Goal: Information Seeking & Learning: Learn about a topic

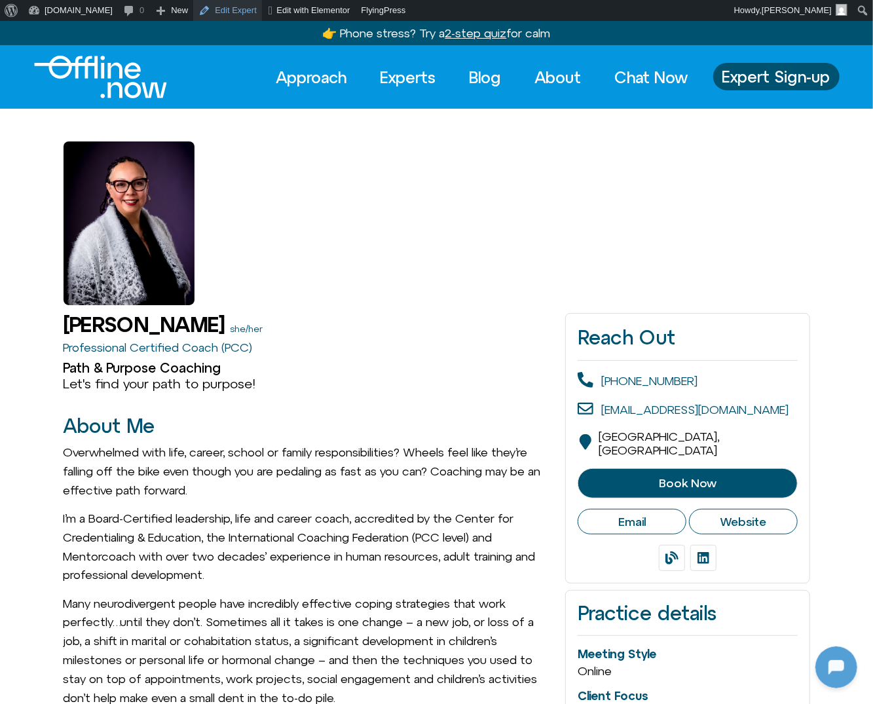
click at [214, 7] on link "Edit Expert" at bounding box center [227, 10] width 69 height 21
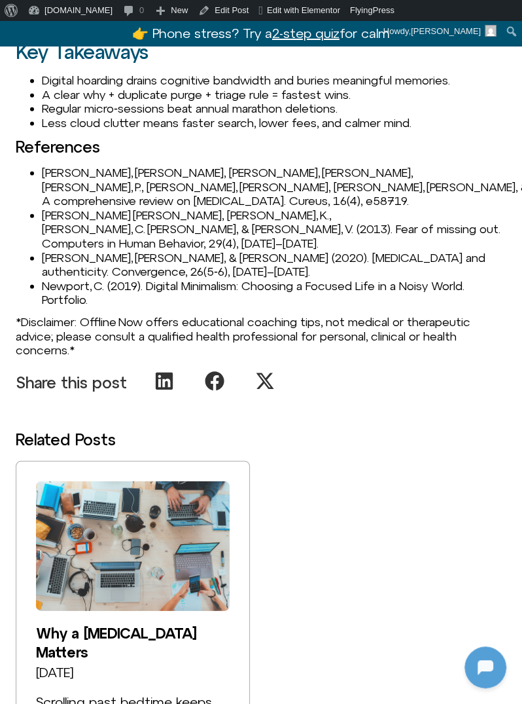
scroll to position [1328, 0]
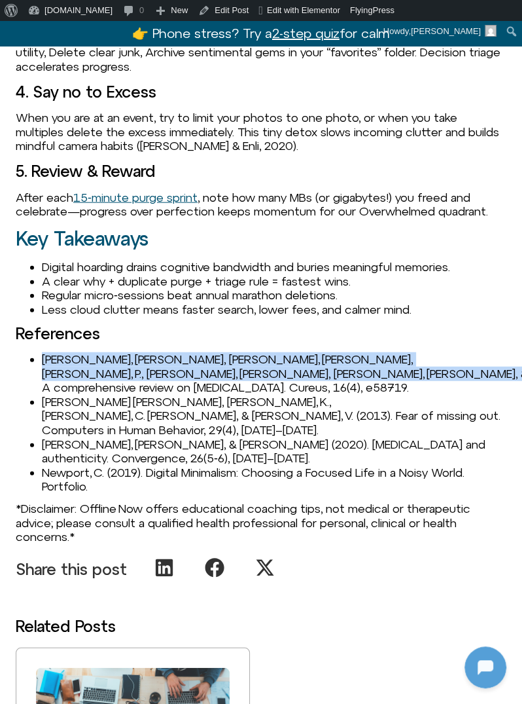
drag, startPoint x: 45, startPoint y: 357, endPoint x: 409, endPoint y: 371, distance: 364.2
click at [409, 371] on li "Anandpara, G., Kharadi, A., Vidja, P., Chauhan, Y., Mahajan, S., & Patel, J. (2…" at bounding box center [274, 373] width 465 height 43
copy li "Anandpara, G., Kharadi, A., Vidja, P., Chauhan, Y., Mahajan, S., & Patel, J. (2…"
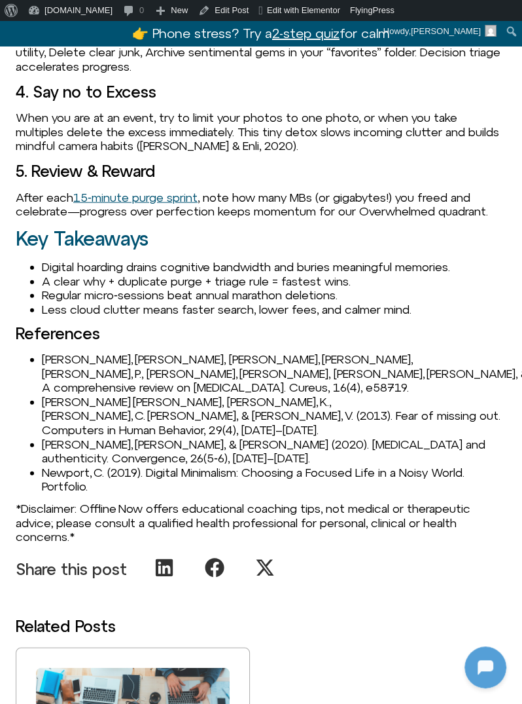
click at [85, 302] on li "Less cloud clutter means faster search, lower fees, and calmer mind." at bounding box center [274, 309] width 465 height 14
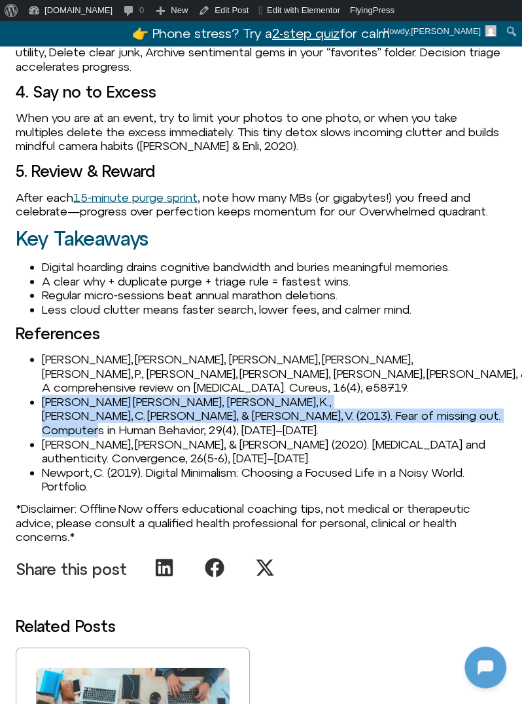
drag, startPoint x: 41, startPoint y: 388, endPoint x: 314, endPoint y: 394, distance: 272.4
click at [314, 395] on li "Przybylski, A. K., Murayama, K., DeHaan, C. R., & Gladwell, V. (2013). Fear of …" at bounding box center [274, 416] width 465 height 43
copy li "Przybylski, A. K., Murayama, K., DeHaan, C. R., & Gladwell, V. (2013). Fear of …"
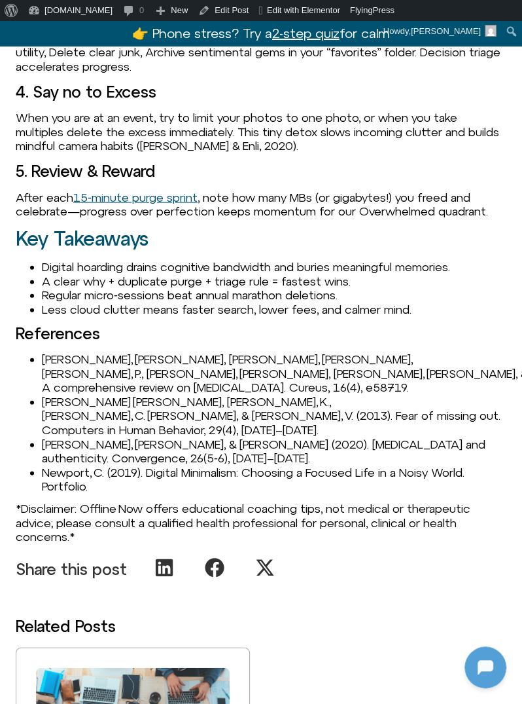
click at [117, 465] on li "Newport, C. (2019). Digital Minimalism: Choosing a Focused Life in a Noisy Worl…" at bounding box center [274, 479] width 465 height 28
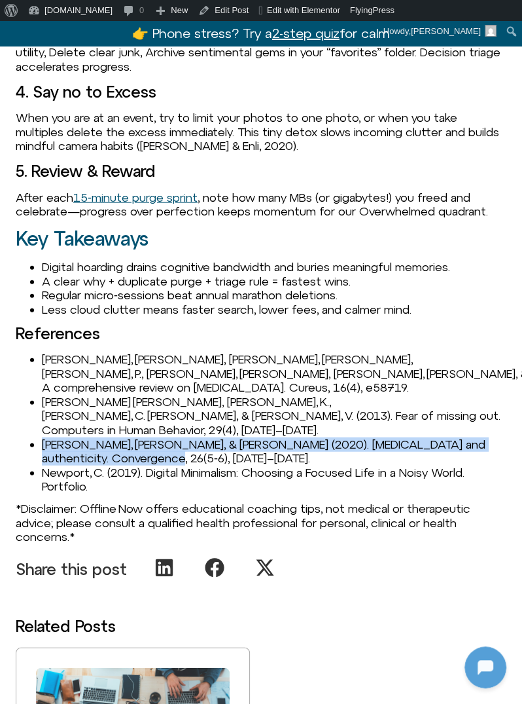
drag, startPoint x: 45, startPoint y: 416, endPoint x: 239, endPoint y: 424, distance: 194.6
click at [239, 437] on li "Syvertsen, T., & Enli, G. (2020). Digital detox and authenticity. Convergence, …" at bounding box center [274, 451] width 465 height 28
copy li "Syvertsen, T., & Enli, G. (2020). Digital detox and authenticity. Convergence, …"
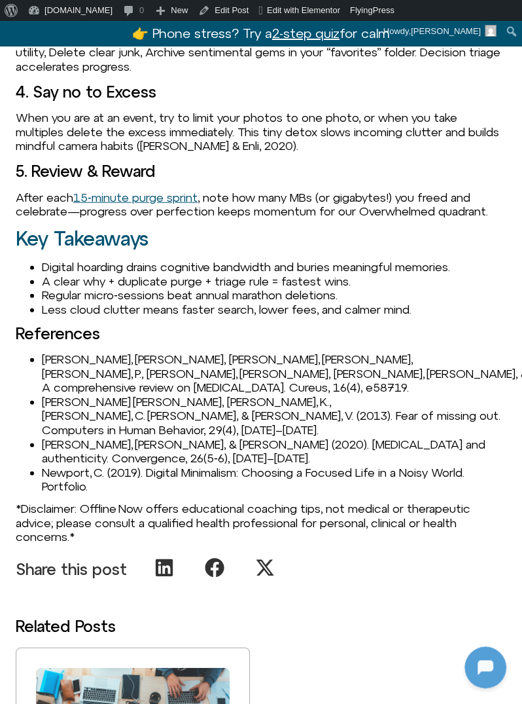
click at [71, 471] on div "Why Your Camera Roll Feels Heavy Scrolling past thousands of screenshots, burst…" at bounding box center [261, 68] width 491 height 971
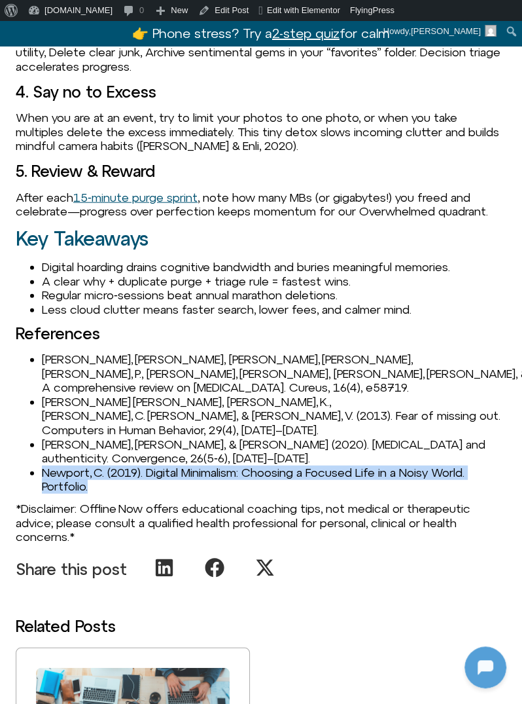
drag, startPoint x: 100, startPoint y: 456, endPoint x: 41, endPoint y: 447, distance: 59.6
click at [41, 447] on ul "Anandpara, G., Kharadi, A., Vidja, P., Chauhan, Y., Mahajan, S., & Patel, J. (2…" at bounding box center [261, 422] width 491 height 141
copy li "Newport, C. (2019). Digital Minimalism: Choosing a Focused Life in a Noisy Worl…"
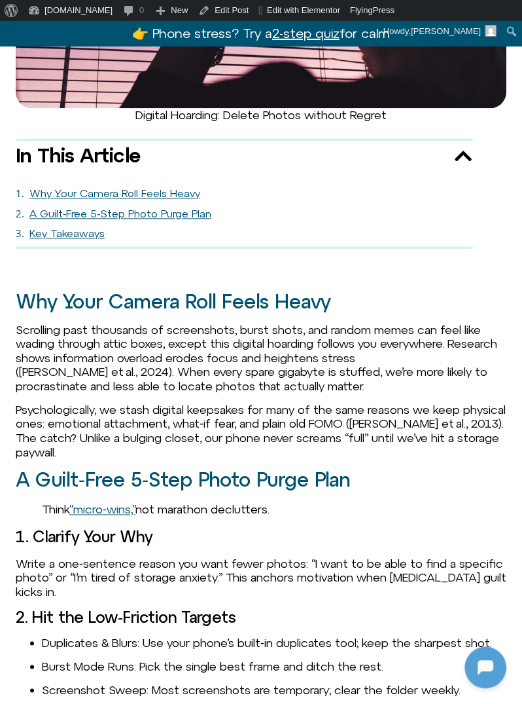
scroll to position [0, 0]
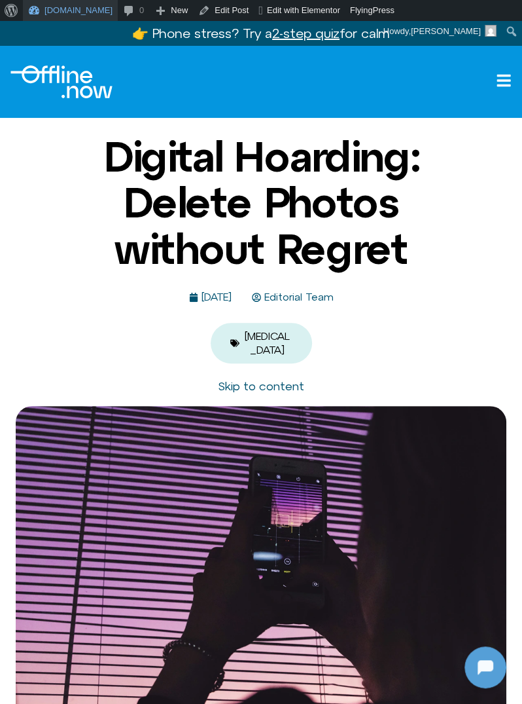
click at [48, 9] on link "[DOMAIN_NAME]" at bounding box center [70, 10] width 95 height 21
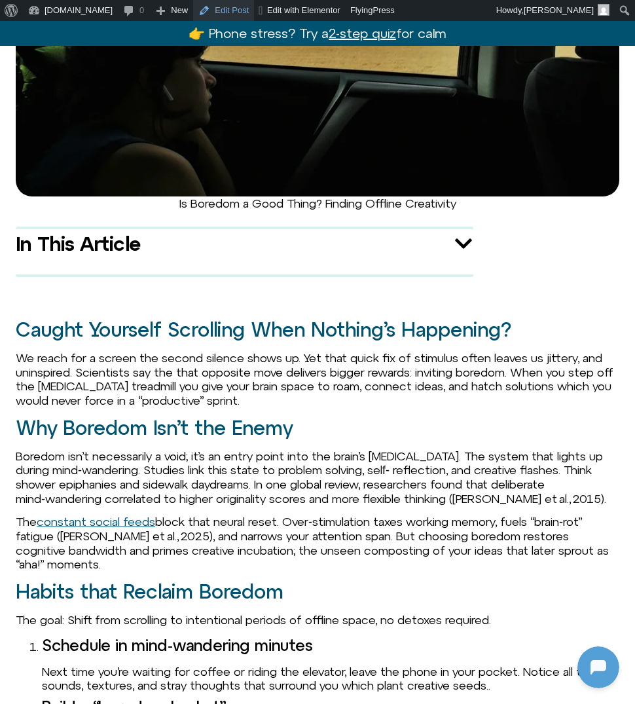
scroll to position [611, 0]
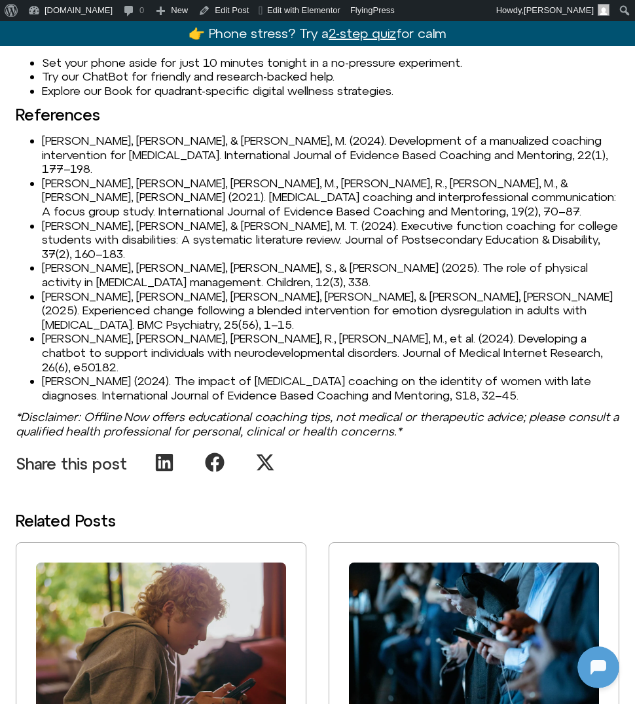
scroll to position [1811, 0]
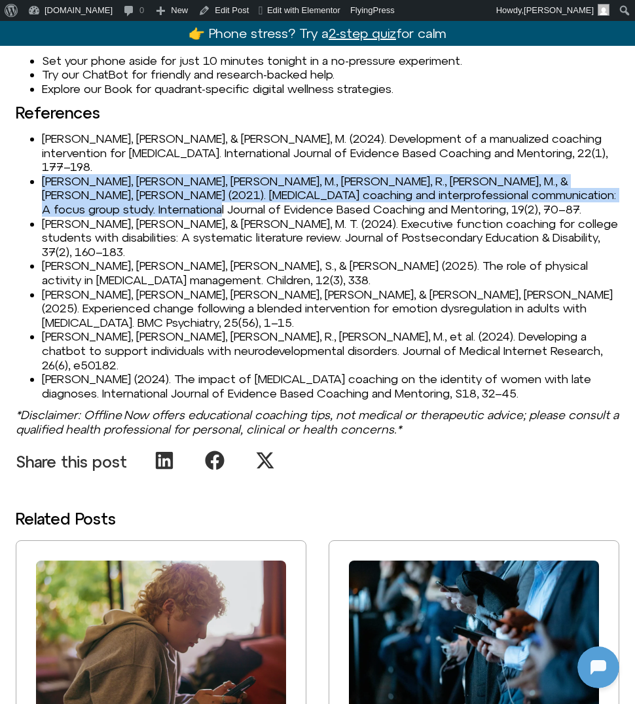
drag, startPoint x: 44, startPoint y: 153, endPoint x: 252, endPoint y: 179, distance: 209.8
click at [252, 179] on li "[PERSON_NAME], [PERSON_NAME], [PERSON_NAME], M., [PERSON_NAME], R., [PERSON_NAM…" at bounding box center [330, 195] width 577 height 43
copy li "[PERSON_NAME], [PERSON_NAME], [PERSON_NAME], M., [PERSON_NAME], R., [PERSON_NAM…"
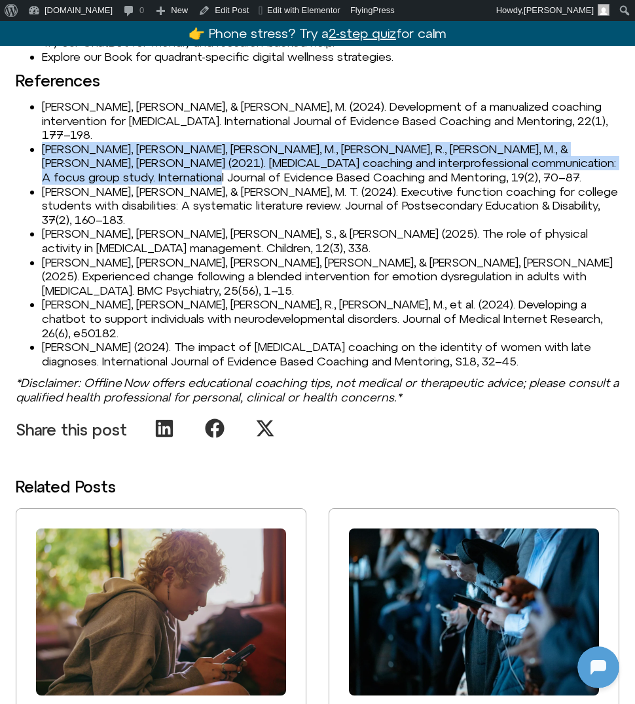
scroll to position [1840, 0]
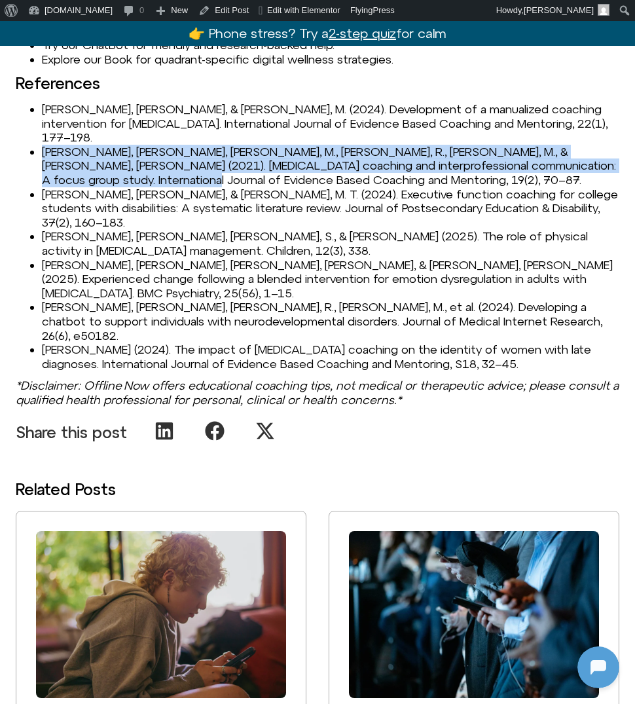
copy li "Ahmann, E., Saviet, M., Fouché, R., Missenda, M., & Rosier, T. (2021). ADHD coa…"
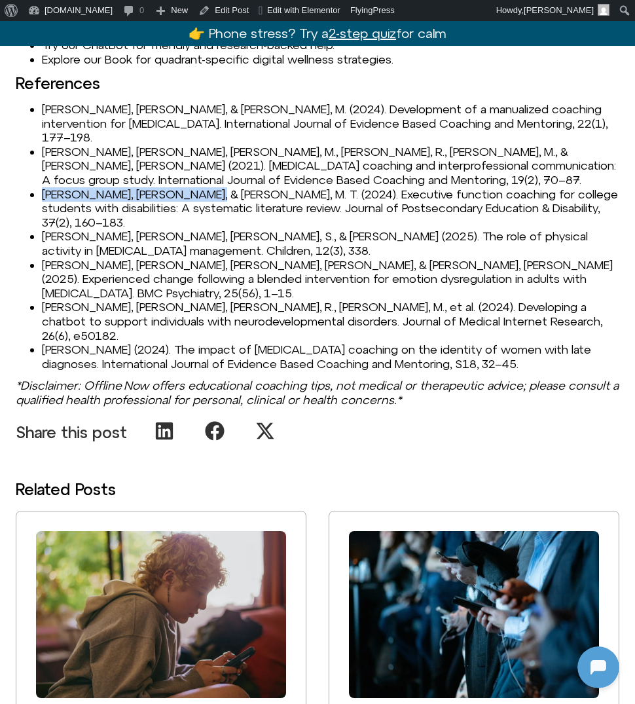
drag, startPoint x: 43, startPoint y: 167, endPoint x: 196, endPoint y: 165, distance: 153.2
click at [196, 187] on li "Anderson, K., & Marino, M. T. (2024). Executive function coaching for college s…" at bounding box center [330, 208] width 577 height 43
copy li "Anderson, K., & Marino, M. T."
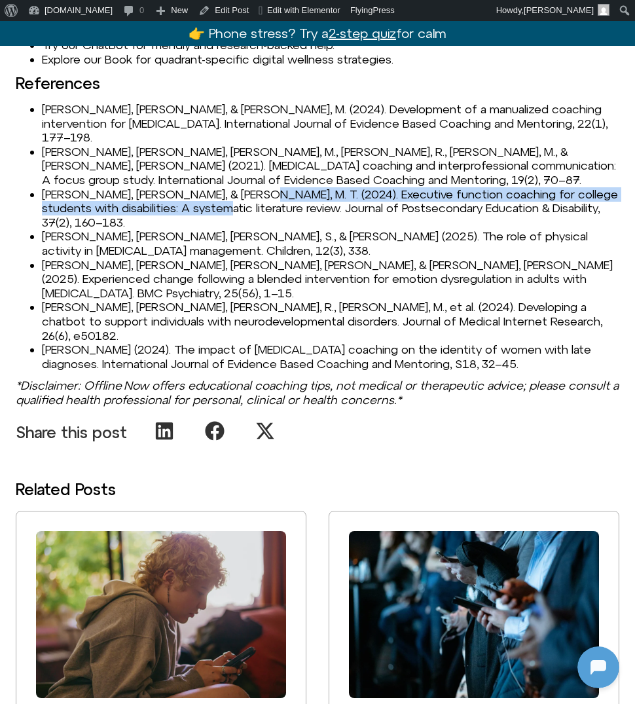
drag, startPoint x: 242, startPoint y: 166, endPoint x: 194, endPoint y: 178, distance: 50.0
click at [194, 187] on li "Anderson, K., & Marino, M. T. (2024). Executive function coaching for college s…" at bounding box center [330, 208] width 577 height 43
copy li "Executive function coaching for college students with disabilities: A systemati…"
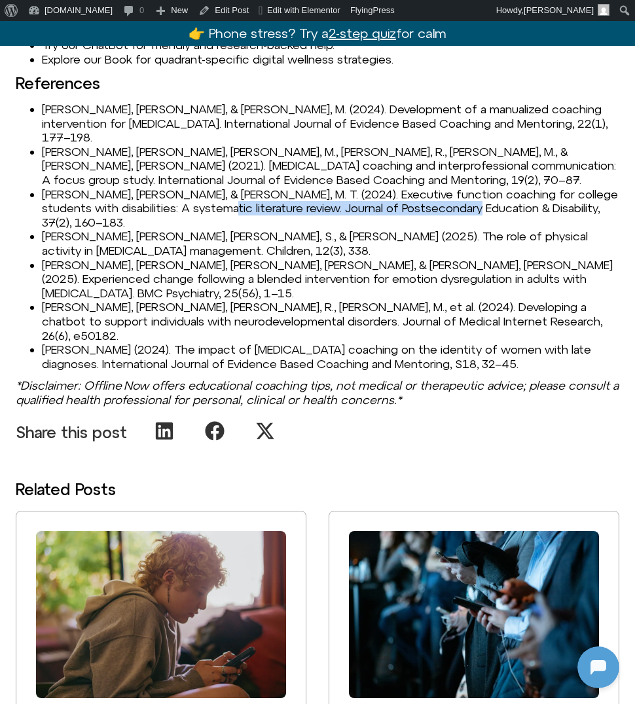
drag, startPoint x: 199, startPoint y: 177, endPoint x: 459, endPoint y: 178, distance: 259.9
click at [459, 187] on li "Anderson, K., & Marino, M. T. (2024). Executive function coaching for college s…" at bounding box center [330, 208] width 577 height 43
copy li "Journal of Postsecondary Education & Disability"
click at [69, 229] on li "Martín-Rodríguez, A., Herrero-Roldán, S., & Clemente-Suárez, V. J. (2025). The …" at bounding box center [330, 243] width 577 height 28
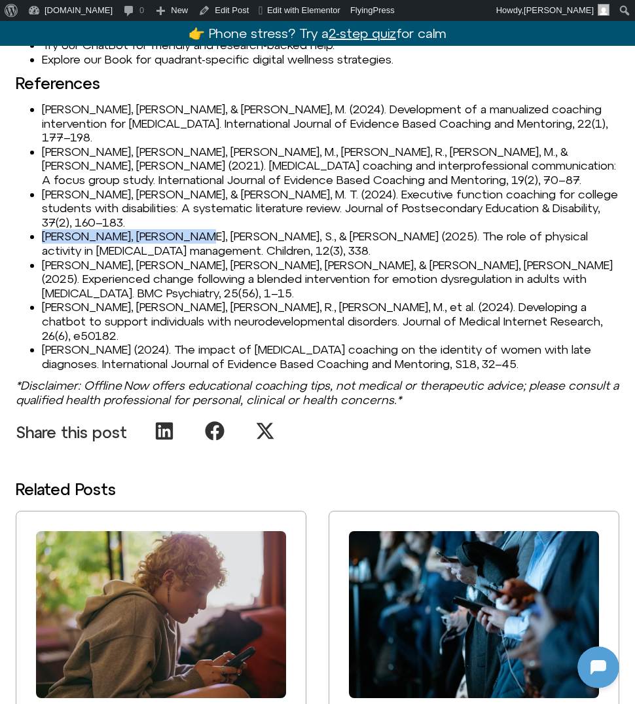
drag, startPoint x: 43, startPoint y: 194, endPoint x: 185, endPoint y: 192, distance: 142.1
click at [185, 229] on li "Martín-Rodríguez, A., Herrero-Roldán, S., & Clemente-Suárez, V. J. (2025). The …" at bounding box center [330, 243] width 577 height 28
click at [144, 187] on li "Anderson, K., & Marino, M. T. (2024). Executive function coaching for college s…" at bounding box center [330, 208] width 577 height 43
drag, startPoint x: 463, startPoint y: 180, endPoint x: 571, endPoint y: 179, distance: 108.7
click at [571, 187] on li "Anderson, K., & Marino, M. T. (2024). Executive function coaching for college s…" at bounding box center [330, 208] width 577 height 43
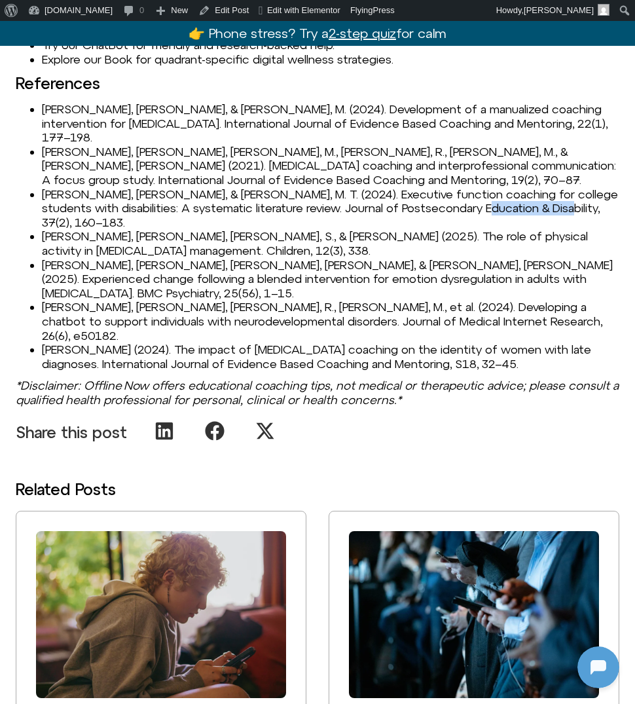
copy li "37(2), 160–183."
click at [200, 342] on li "Sander-Williams, H. (2024). The impact of ADHD coaching on the identity of wome…" at bounding box center [330, 356] width 577 height 28
click at [43, 229] on li "Martín-Rodríguez, A., Herrero-Roldán, S., & Clemente-Suárez, V. J. (2025). The …" at bounding box center [330, 243] width 577 height 28
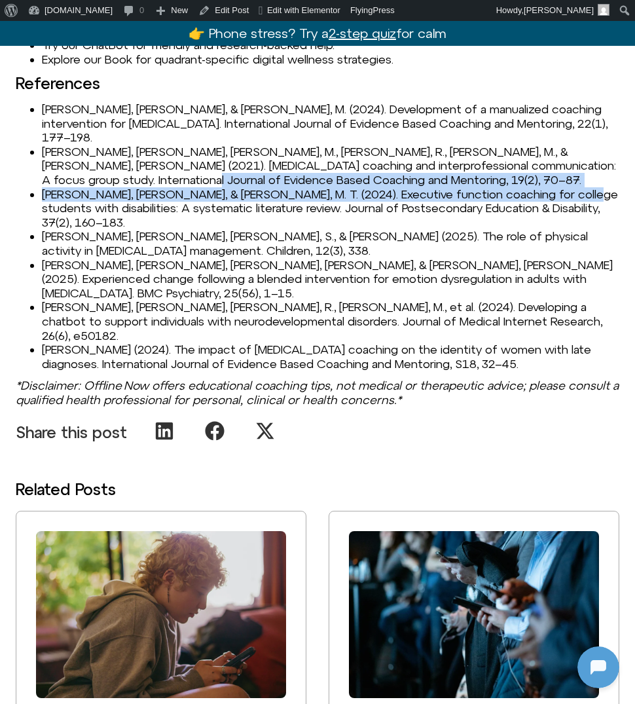
drag, startPoint x: 43, startPoint y: 170, endPoint x: 576, endPoint y: 171, distance: 533.5
click at [576, 187] on li "Anderson, K., & Marino, M. T. (2024). Executive function coaching for college s…" at bounding box center [330, 208] width 577 height 43
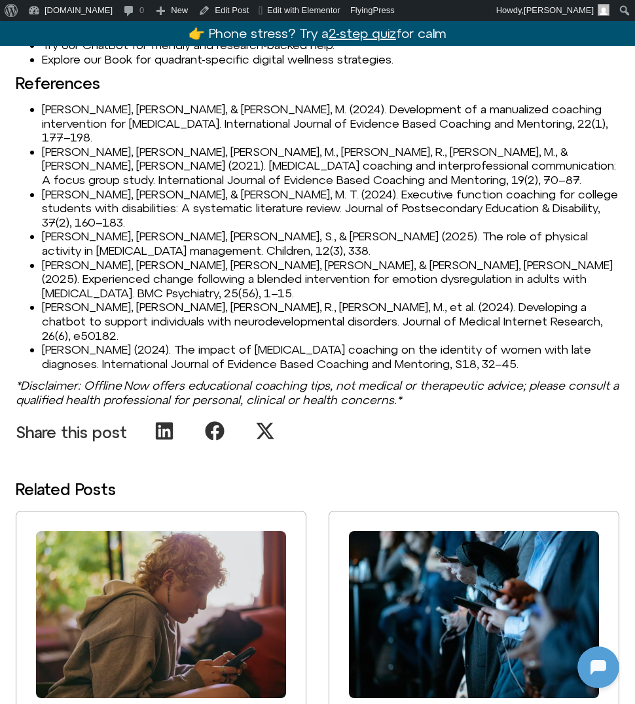
click at [560, 187] on li "Anderson, K., & Marino, M. T. (2024). Executive function coaching for college s…" at bounding box center [330, 208] width 577 height 43
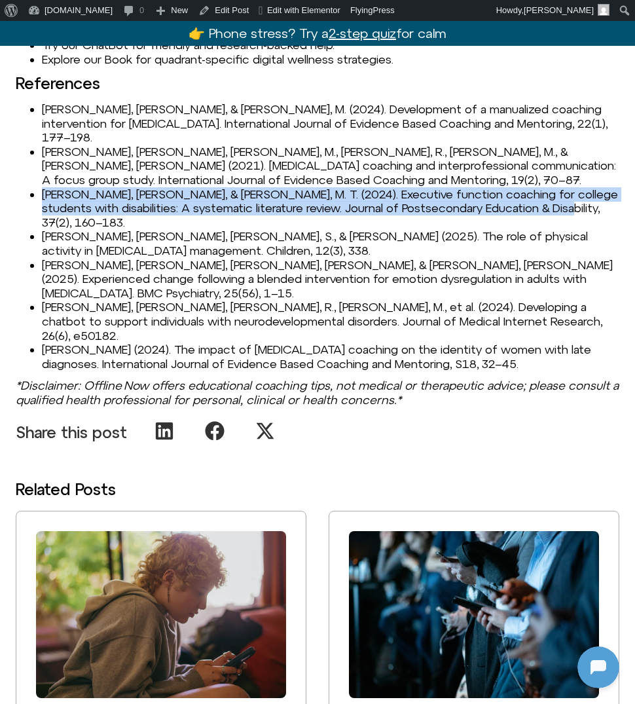
drag, startPoint x: 560, startPoint y: 175, endPoint x: 31, endPoint y: 166, distance: 529.0
click at [42, 187] on li "Anderson, K., & Marino, M. T. (2024). Executive function coaching for college s…" at bounding box center [330, 208] width 577 height 43
copy li "Anderson, K., & Marino, M. T. (2024). Executive function coaching for college s…"
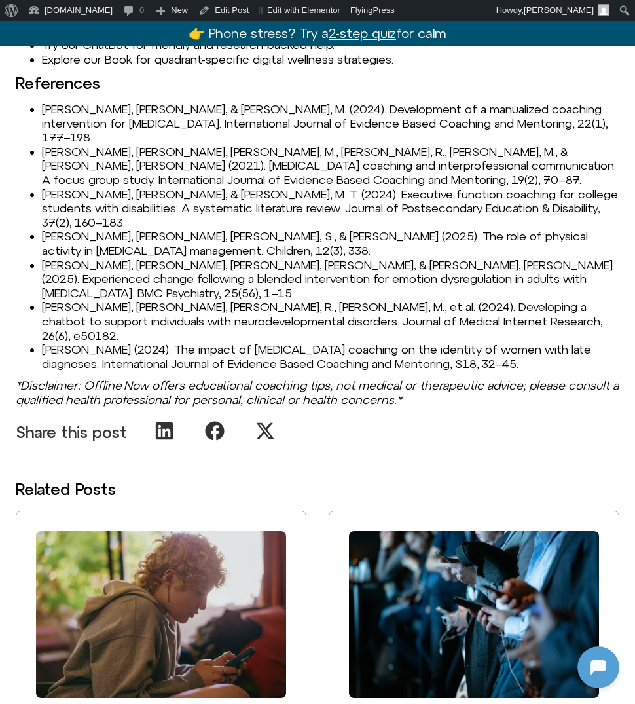
click at [225, 258] on li "Nordby, E. S., Skovholt, E., Stormark, K. M., & Løhre, A. (2025). Experienced c…" at bounding box center [330, 279] width 577 height 43
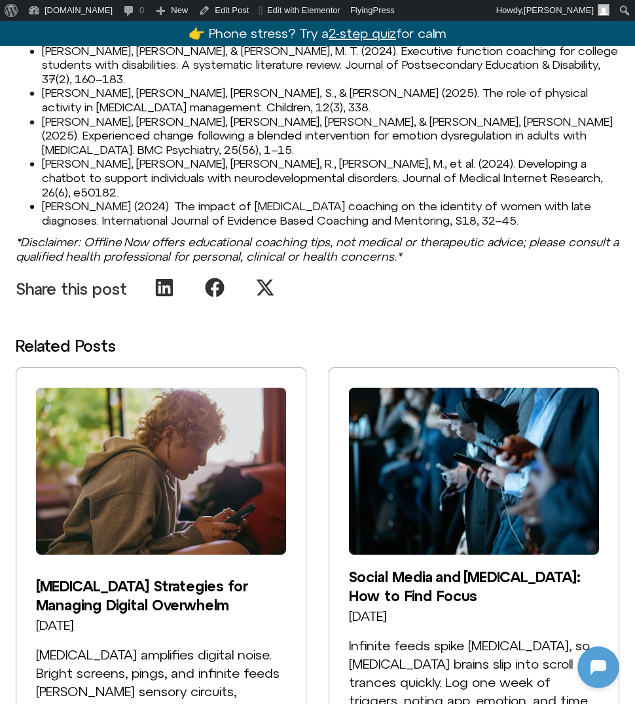
scroll to position [1979, 0]
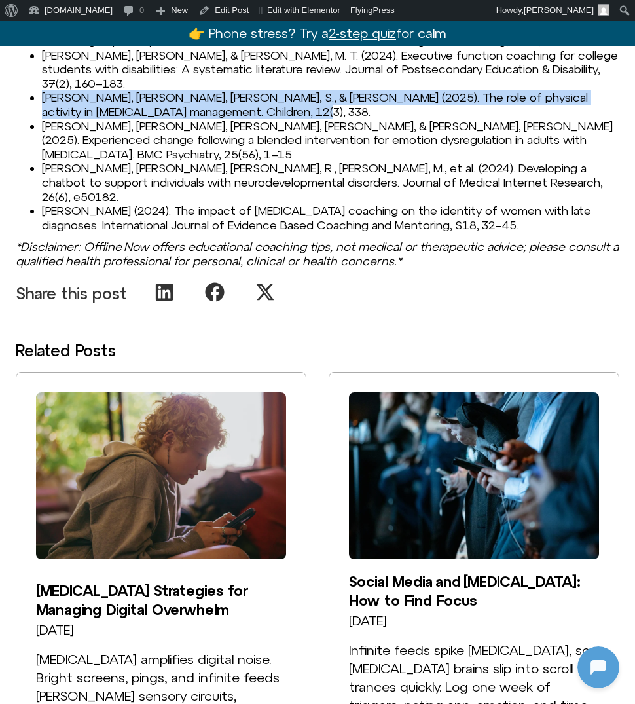
drag, startPoint x: 42, startPoint y: 54, endPoint x: 283, endPoint y: 67, distance: 241.3
click at [283, 90] on li "Martín-Rodríguez, A., Herrero-Roldán, S., & Clemente-Suárez, V. J. (2025). The …" at bounding box center [330, 104] width 577 height 28
copy li "Martín-Rodríguez, A., Herrero-Roldán, S., & Clemente-Suárez, V. J. (2025). The …"
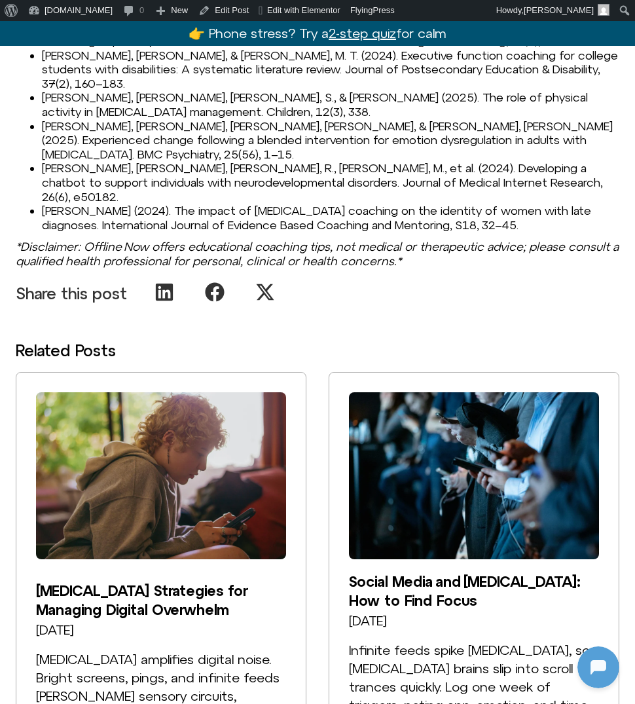
click at [182, 204] on li "Sander-Williams, H. (2024). The impact of ADHD coaching on the identity of wome…" at bounding box center [330, 218] width 577 height 28
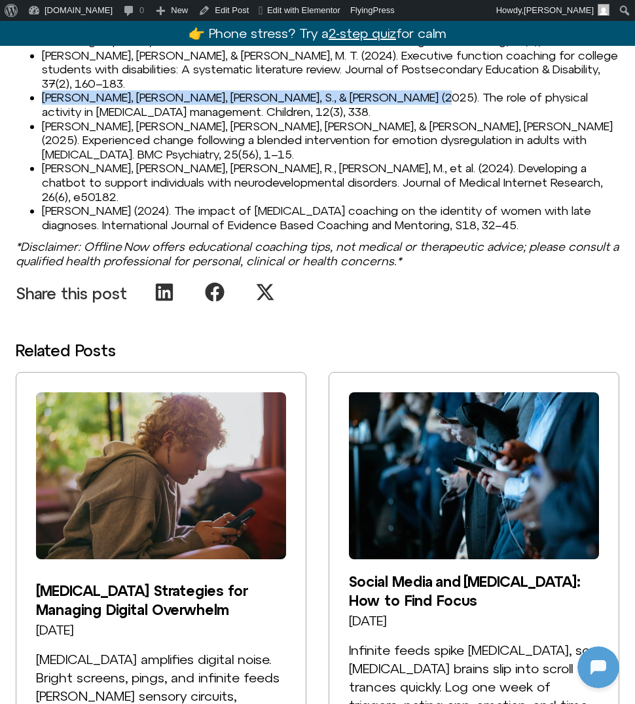
drag, startPoint x: 43, startPoint y: 56, endPoint x: 399, endPoint y: 54, distance: 356.1
click at [399, 90] on li "Martín-Rodríguez, A., Herrero-Roldán, S., & Clemente-Suárez, V. J. (2025). The …" at bounding box center [330, 104] width 577 height 28
copy li "Martín-Rodríguez, A., Herrero-Roldán, S., & Clemente-Suárez, V. J."
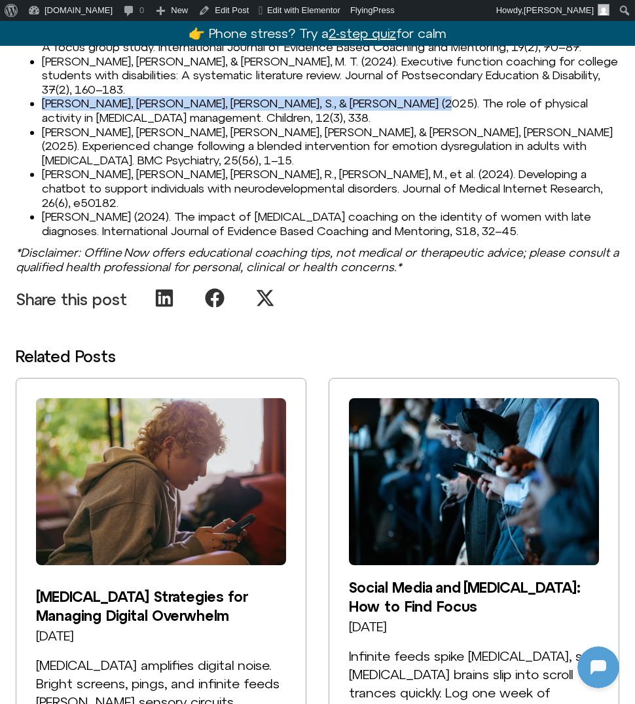
scroll to position [1978, 0]
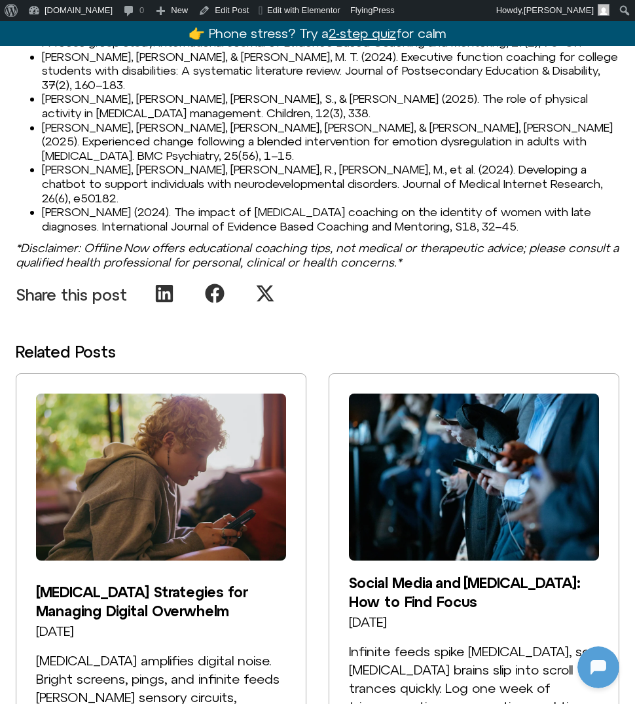
click at [394, 120] on li "Nordby, E. S., Skovholt, E., Stormark, K. M., & Løhre, A. (2025). Experienced c…" at bounding box center [330, 141] width 577 height 43
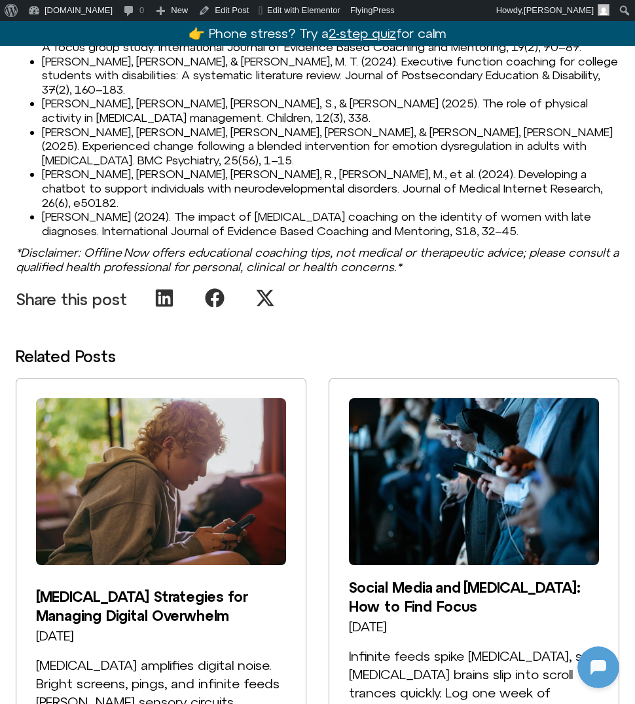
scroll to position [1906, 0]
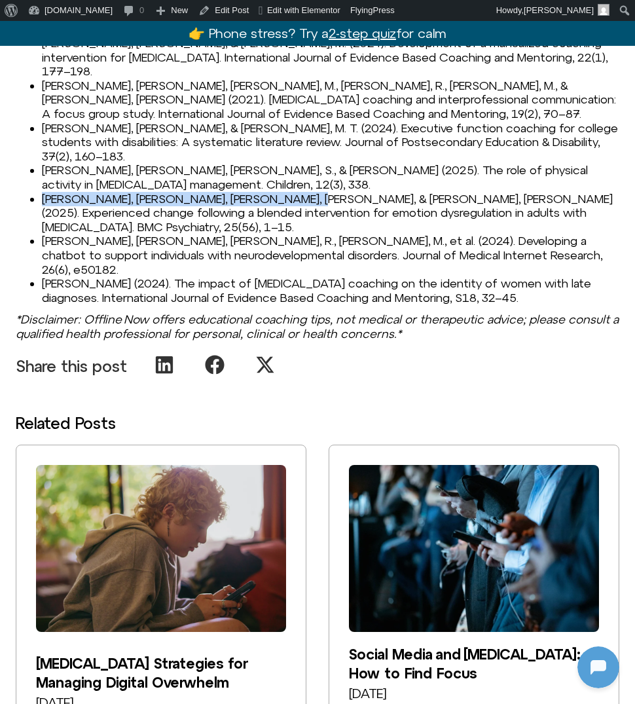
drag, startPoint x: 44, startPoint y: 154, endPoint x: 272, endPoint y: 154, distance: 227.8
click at [272, 192] on li "Nordby, E. S., Skovholt, E., Stormark, K. M., & Løhre, A. (2025). Experienced c…" at bounding box center [330, 213] width 577 height 43
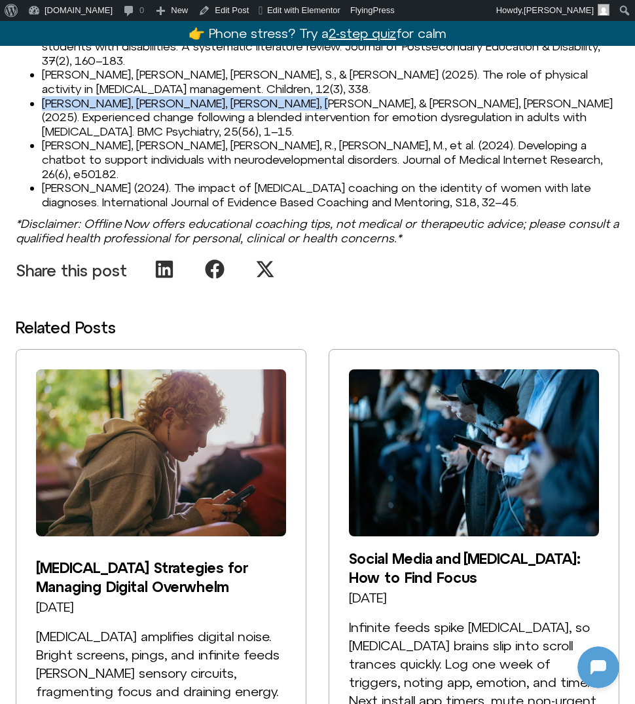
scroll to position [2003, 0]
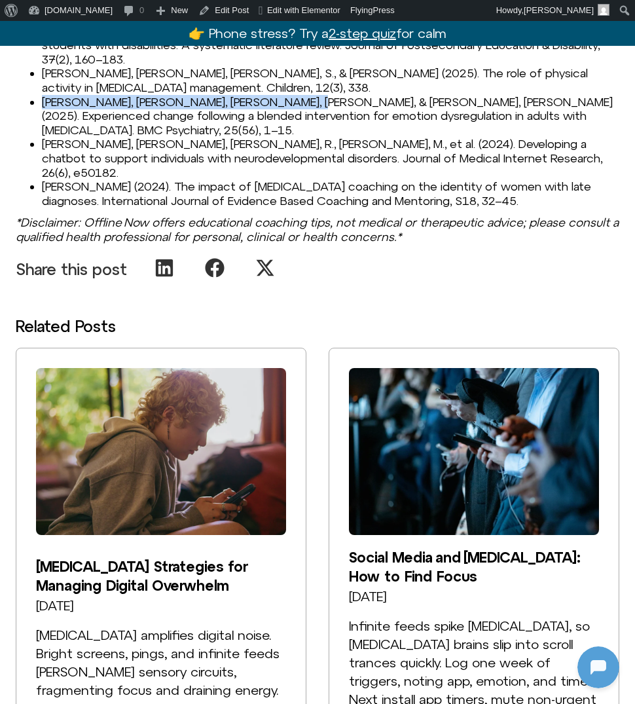
click at [43, 95] on li "Nordby, E. S., Skovholt, E., Stormark, K. M., & Løhre, A. (2025). Experienced c…" at bounding box center [330, 116] width 577 height 43
drag, startPoint x: 43, startPoint y: 59, endPoint x: 329, endPoint y: 62, distance: 285.4
click at [329, 95] on li "Nordby, E. S., Skovholt, E., Stormark, K. M., & Løhre, A. (2025). Experienced c…" at bounding box center [330, 116] width 577 height 43
copy li "Nordby, E. S., Skovholt, E., Stormark, K. M., & Løhre, A"
click at [361, 95] on li "Nordby, E. S., Skovholt, E., Stormark, K. M., & Løhre, A. (2025). Experienced c…" at bounding box center [330, 116] width 577 height 43
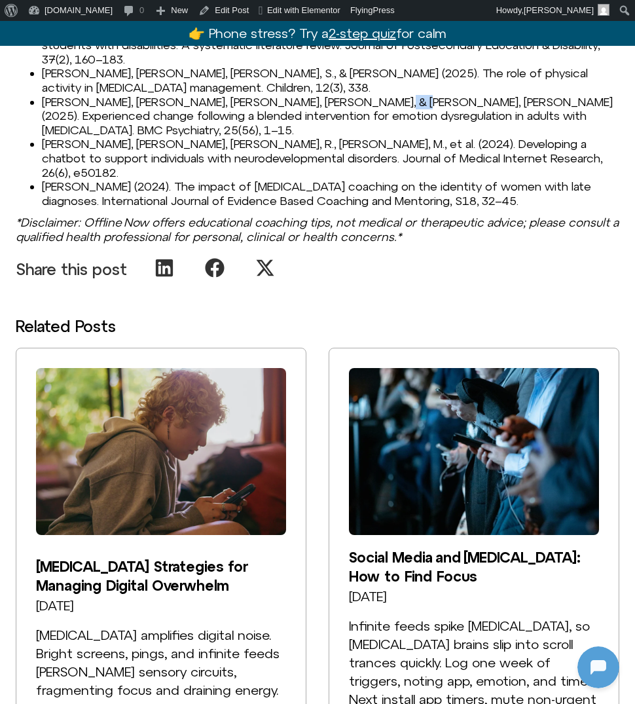
click at [361, 95] on li "Nordby, E. S., Skovholt, E., Stormark, K. M., & Løhre, A. (2025). Experienced c…" at bounding box center [330, 116] width 577 height 43
click at [486, 95] on li "Nordby, E. S., Skovholt, E., Stormark, K. M., & Løhre, A. (2025). Experienced c…" at bounding box center [330, 116] width 577 height 43
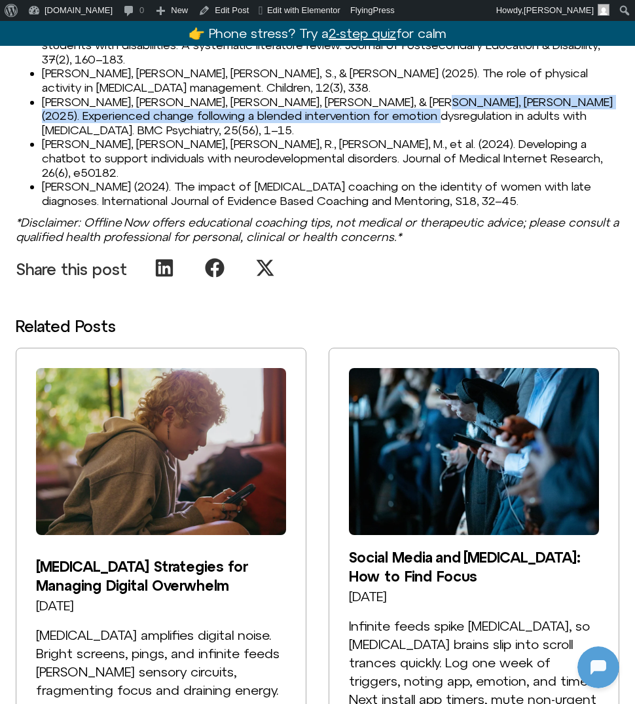
drag, startPoint x: 376, startPoint y: 59, endPoint x: 365, endPoint y: 77, distance: 20.5
click at [366, 95] on li "Nordby, E. S., Skovholt, E., Stormark, K. M., & Løhre, A. (2025). Experienced c…" at bounding box center [330, 116] width 577 height 43
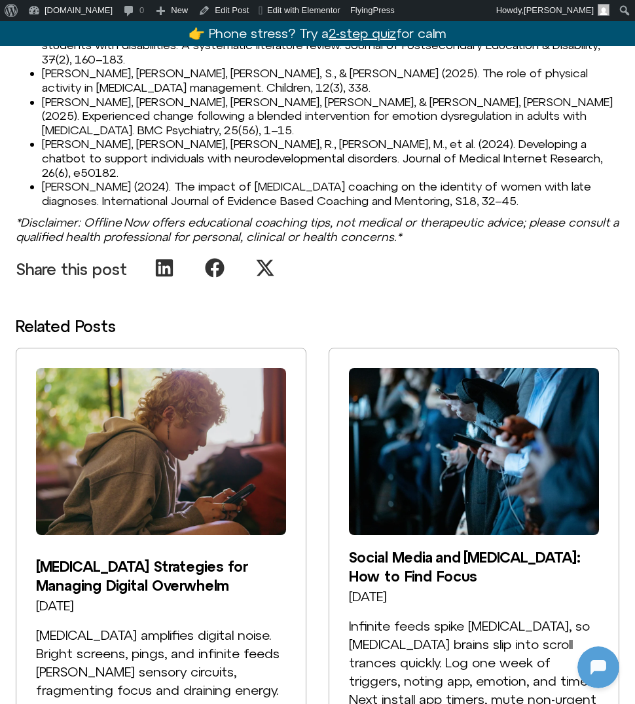
click at [376, 95] on li "Nordby, E. S., Skovholt, E., Stormark, K. M., & Løhre, A. (2025). Experienced c…" at bounding box center [330, 116] width 577 height 43
drag, startPoint x: 376, startPoint y: 73, endPoint x: 443, endPoint y: 73, distance: 66.8
click at [443, 95] on li "Nordby, E. S., Skovholt, E., Stormark, K. M., & Løhre, A. (2025). Experienced c…" at bounding box center [330, 116] width 577 height 43
drag, startPoint x: 465, startPoint y: 72, endPoint x: 535, endPoint y: 69, distance: 69.4
click at [535, 95] on li "Nordby, E. S., Skovholt, E., Stormark, K. M., & Løhre, A. (2025). Experienced c…" at bounding box center [330, 116] width 577 height 43
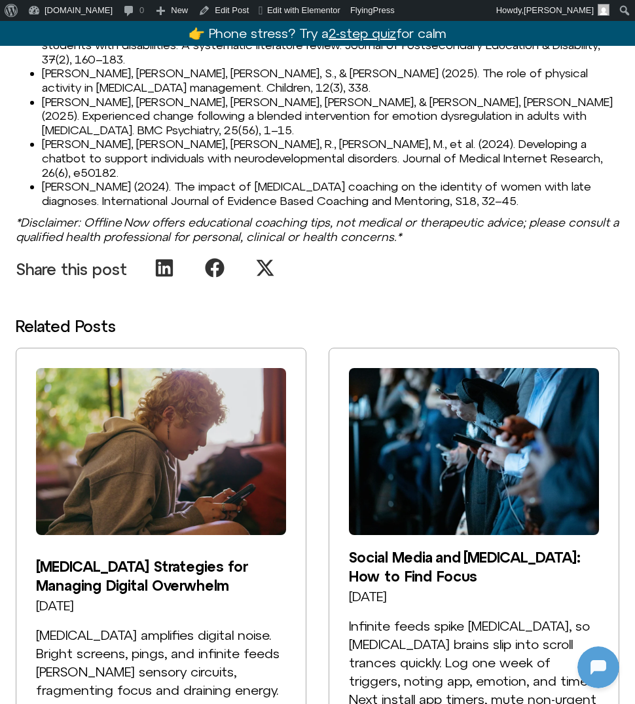
click at [44, 95] on li "Nordby, E. S., Skovholt, E., Stormark, K. M., & Løhre, A. (2025). Experienced c…" at bounding box center [330, 116] width 577 height 43
click at [46, 95] on li "Nordby, E. S., Skovholt, E., Stormark, K. M., & Løhre, A. (2025). Experienced c…" at bounding box center [330, 116] width 577 height 43
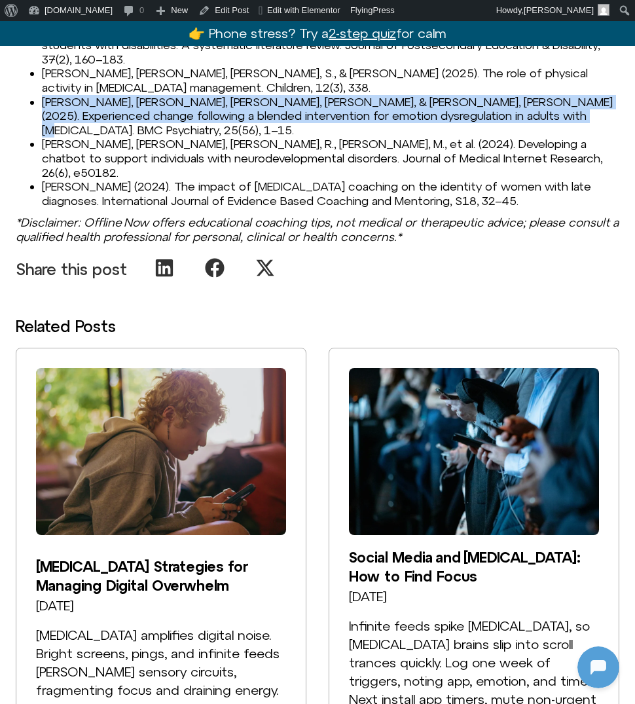
drag, startPoint x: 43, startPoint y: 59, endPoint x: 536, endPoint y: 73, distance: 493.1
click at [536, 95] on li "Nordby, E. S., Skovholt, E., Stormark, K. M., & Løhre, A. (2025). Experienced c…" at bounding box center [330, 116] width 577 height 43
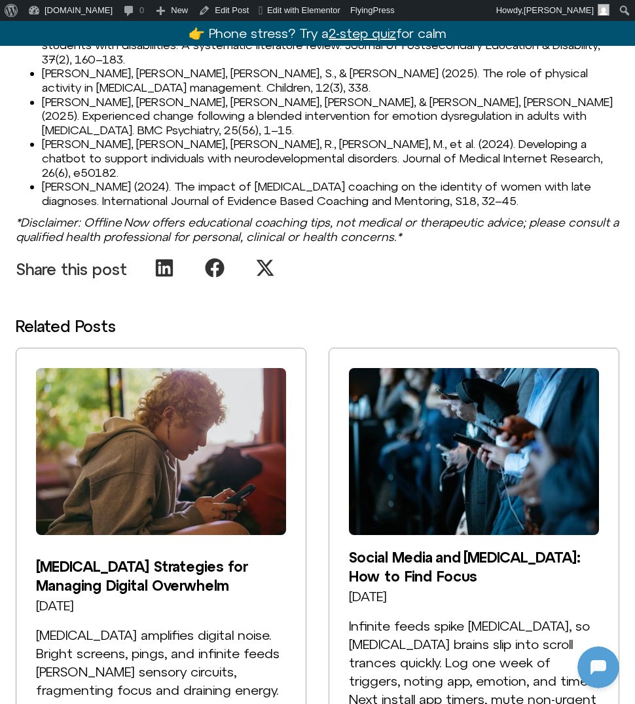
click at [148, 137] on li "Singla, A., Khanna, R., Kaur, M., et al. (2024). Developing a chatbot to suppor…" at bounding box center [330, 158] width 577 height 43
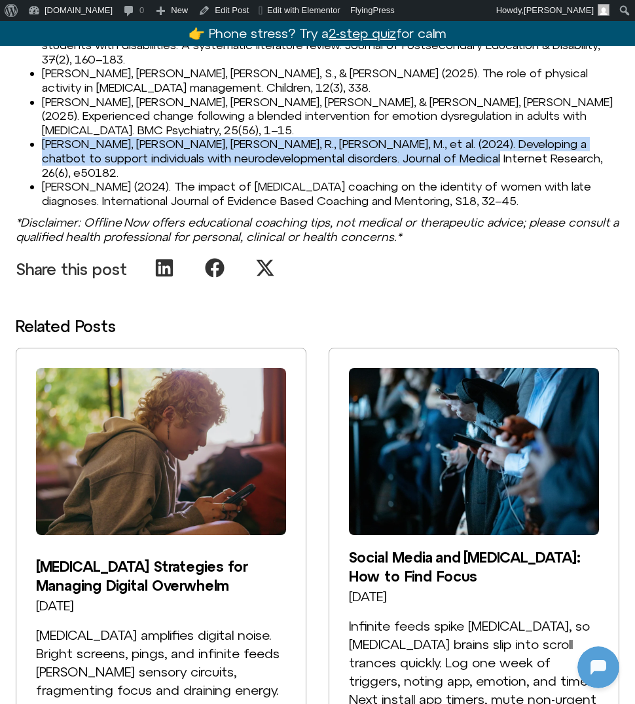
drag, startPoint x: 40, startPoint y: 84, endPoint x: 521, endPoint y: 103, distance: 481.5
click at [521, 103] on ul "Ahmann, E., & Saviet, M. (2024). Development of a manualized coaching intervent…" at bounding box center [318, 73] width 604 height 268
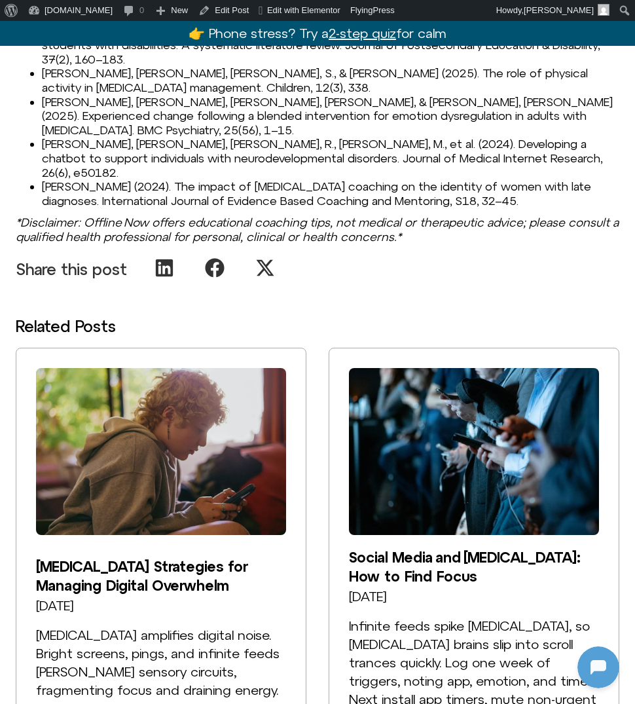
click at [216, 137] on li "Singla, A., Khanna, R., Kaur, M., et al. (2024). Developing a chatbot to suppor…" at bounding box center [330, 158] width 577 height 43
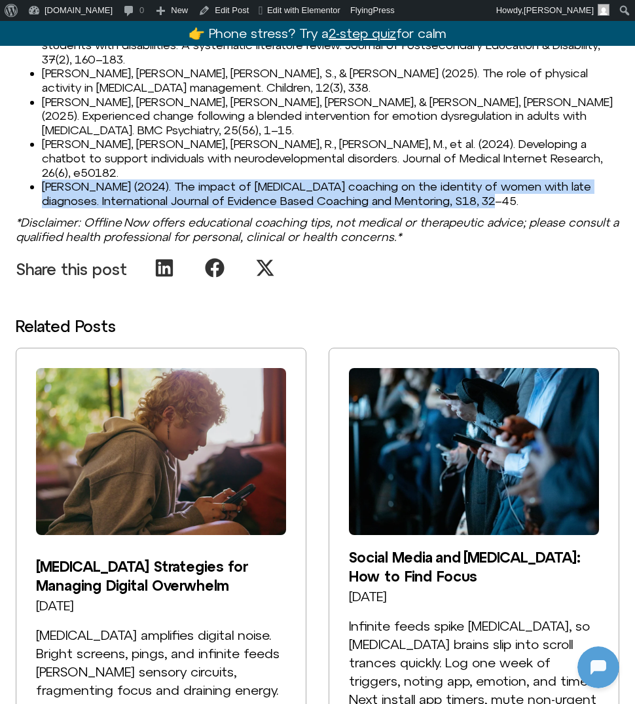
drag, startPoint x: 42, startPoint y: 116, endPoint x: 484, endPoint y: 130, distance: 442.8
click at [484, 179] on li "Sander-Williams, H. (2024). The impact of ADHD coaching on the identity of wome…" at bounding box center [330, 193] width 577 height 28
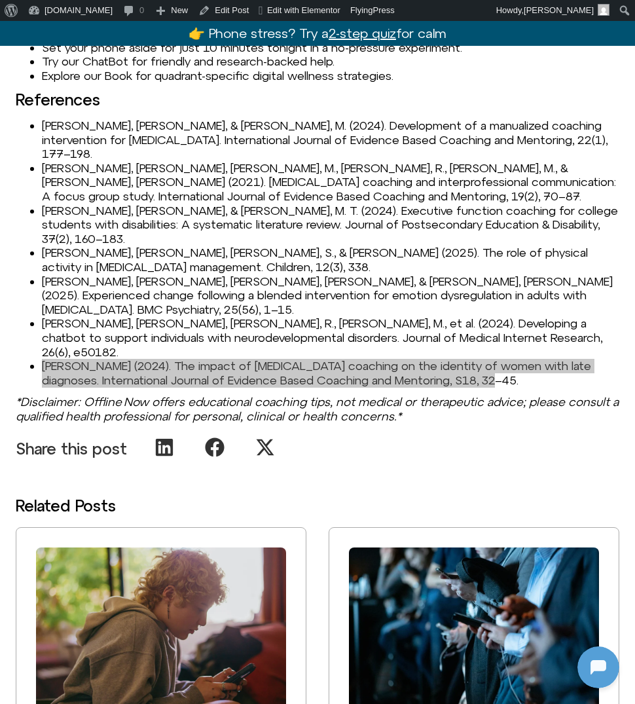
scroll to position [1824, 0]
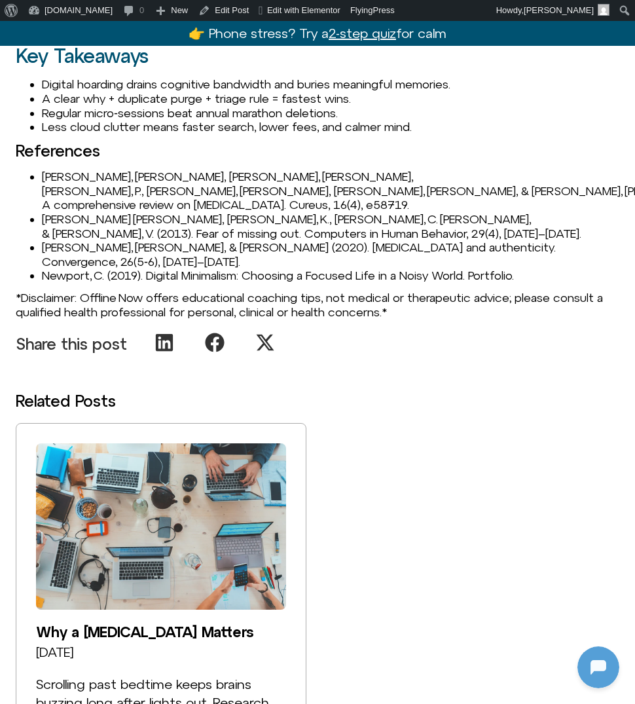
scroll to position [1454, 0]
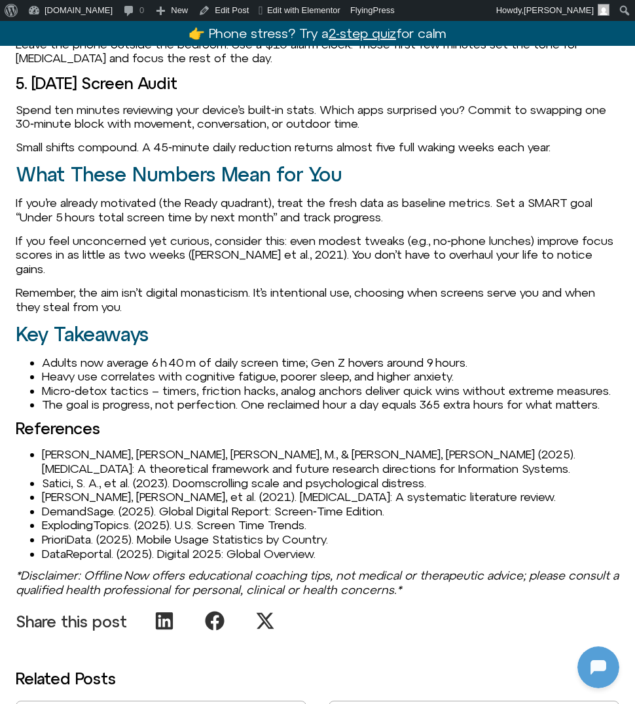
scroll to position [1858, 0]
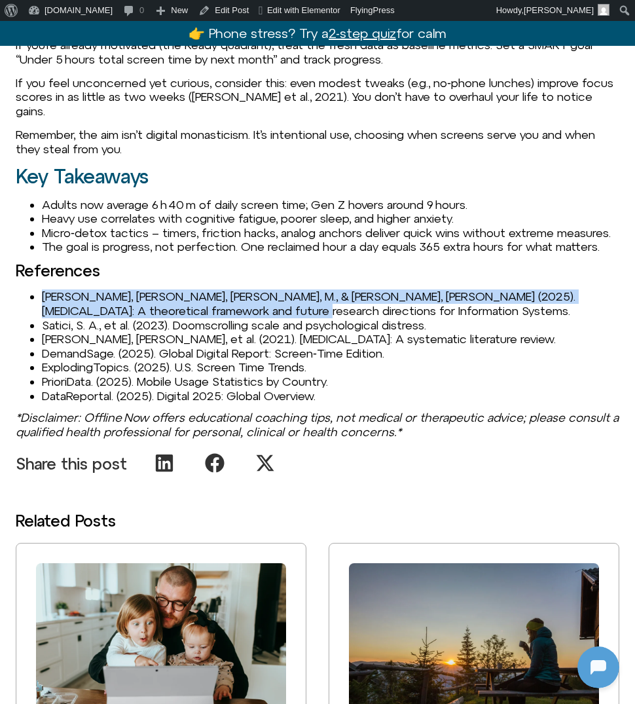
drag, startPoint x: 43, startPoint y: 322, endPoint x: 240, endPoint y: 338, distance: 197.7
click at [239, 317] on li "[PERSON_NAME], [PERSON_NAME], [PERSON_NAME], M., & [PERSON_NAME], [PERSON_NAME]…" at bounding box center [330, 303] width 577 height 28
copy li "[PERSON_NAME], [PERSON_NAME], [PERSON_NAME], M., & [PERSON_NAME], [PERSON_NAME]…"
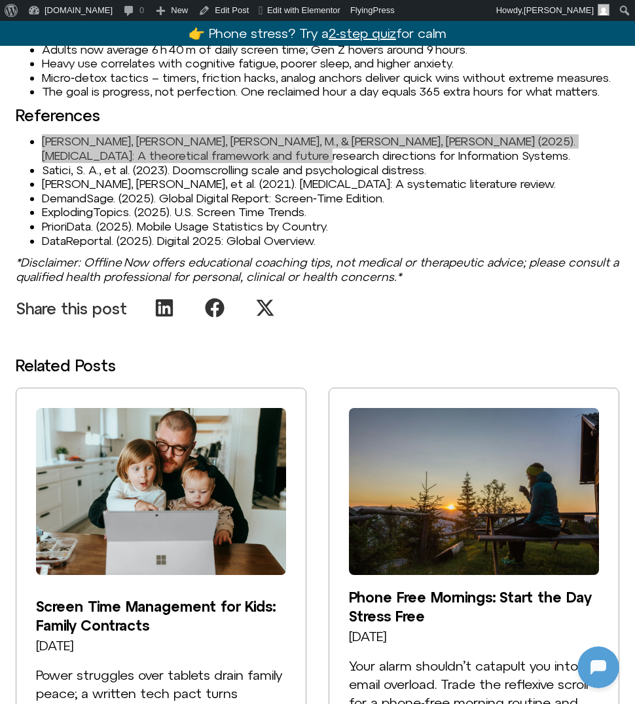
scroll to position [2028, 0]
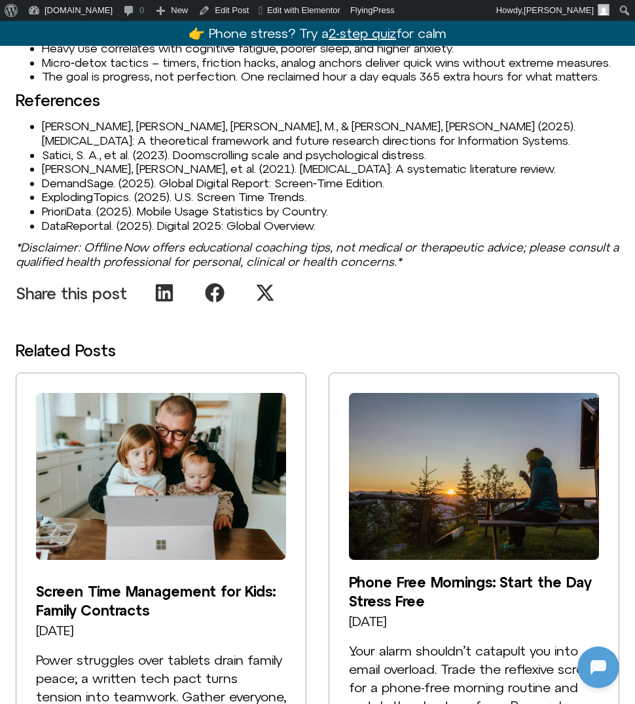
click at [175, 176] on li "Radtke, T., et al. (2021). Digital detox: A systematic literature review." at bounding box center [330, 169] width 577 height 14
click at [55, 162] on li "Satici, S. A., et al. (2023). Doomscrolling scale and psychological distress." at bounding box center [330, 155] width 577 height 14
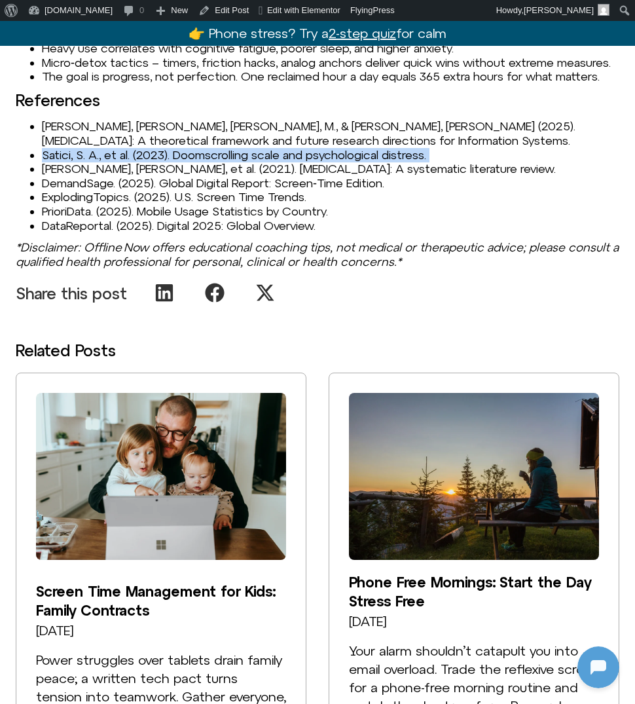
click at [55, 162] on li "Satici, S. A., et al. (2023). Doomscrolling scale and psychological distress." at bounding box center [330, 155] width 577 height 14
copy li "Satici, S. A., et al. (2023). Doomscrolling scale and psychological distress."
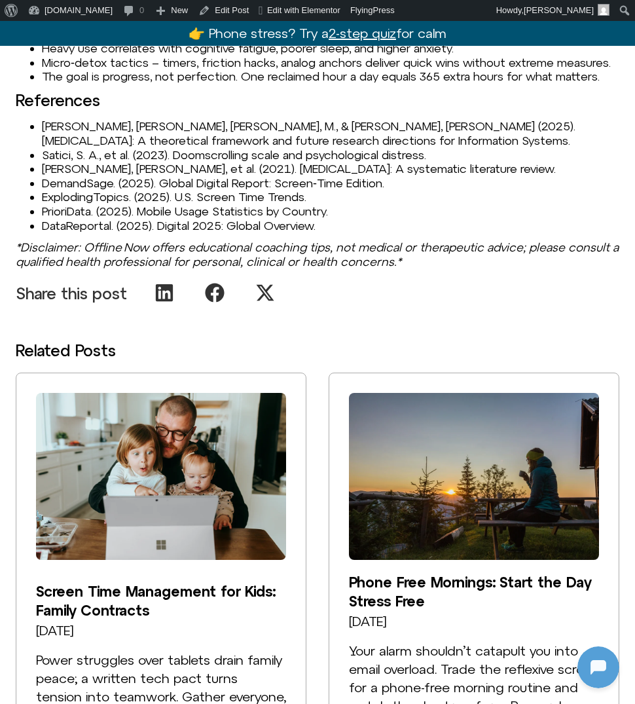
click at [149, 147] on li "Marx, J., Mirbabaie, M., & Turel, O. (2025). Digital detox: A theoretical frame…" at bounding box center [330, 133] width 577 height 28
click at [55, 176] on li "Radtke, T., et al. (2021). Digital detox: A systematic literature review." at bounding box center [330, 169] width 577 height 14
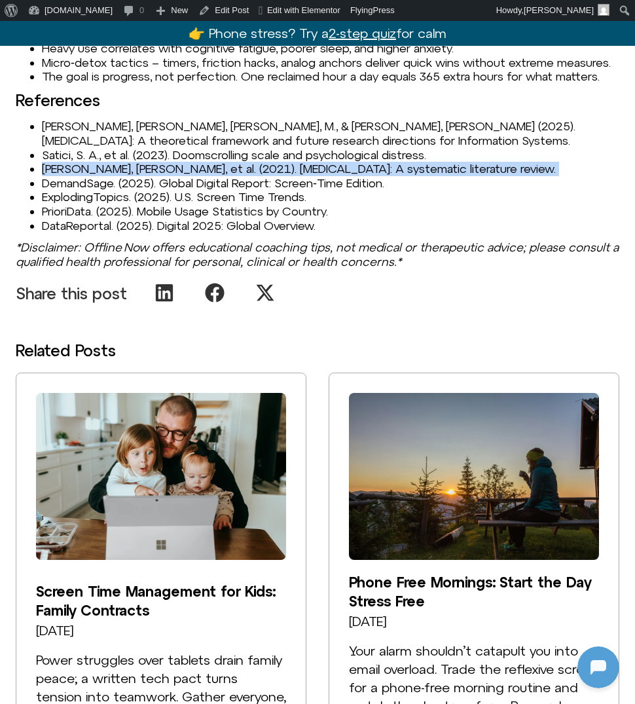
click at [55, 176] on li "Radtke, T., et al. (2021). Digital detox: A systematic literature review." at bounding box center [330, 169] width 577 height 14
copy li "Radtke, T., et al. (2021). Digital detox: A systematic literature review."
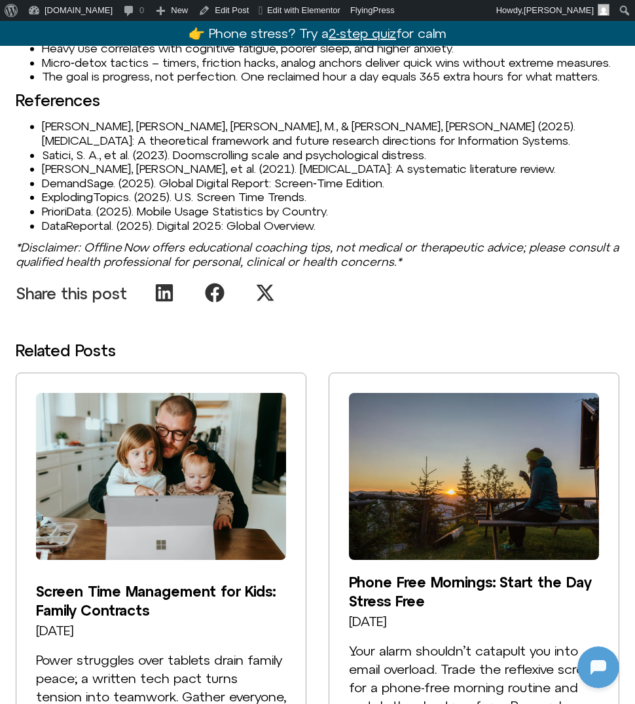
click at [73, 204] on li "ExplodingTopics. (2025). U.S. Screen Time Trends." at bounding box center [330, 197] width 577 height 14
click at [73, 190] on li "DemandSage. (2025). Global Digital Report: Screen‑Time Edition." at bounding box center [330, 183] width 577 height 14
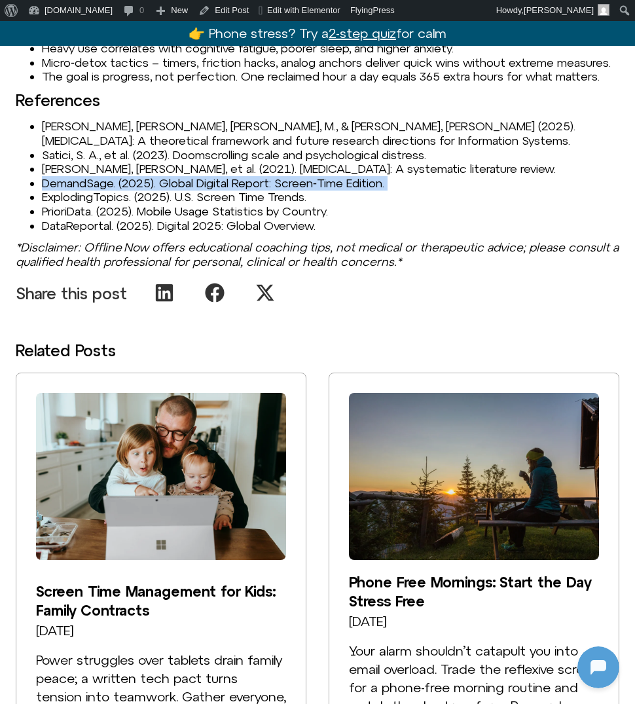
click at [73, 190] on li "DemandSage. (2025). Global Digital Report: Screen‑Time Edition." at bounding box center [330, 183] width 577 height 14
copy li "DemandSage. (2025). Global Digital Report: Screen‑Time Edition."
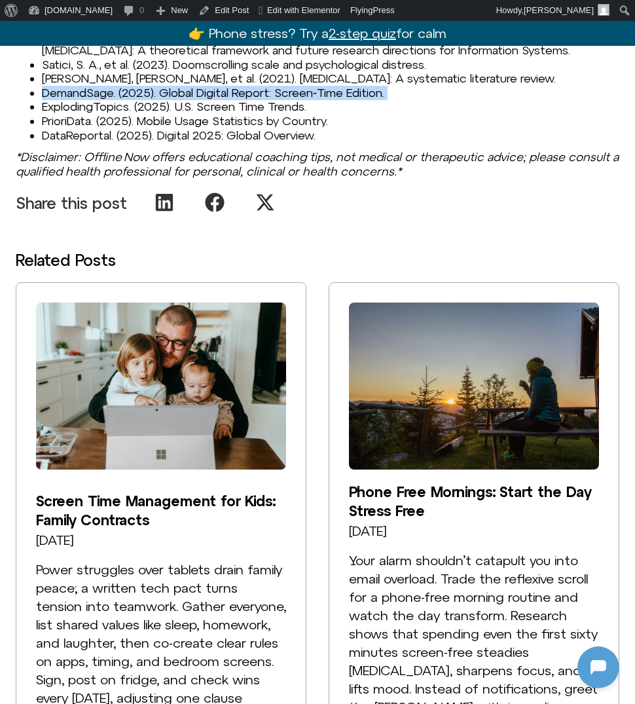
scroll to position [2123, 0]
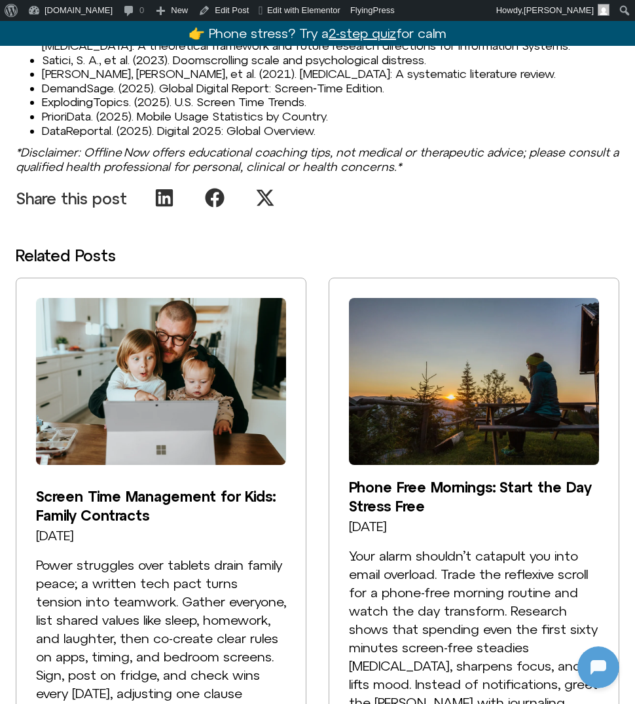
click at [71, 109] on li "ExplodingTopics. (2025). U.S. Screen Time Trends." at bounding box center [330, 102] width 577 height 14
copy li "ExplodingTopics. (2025). U.S. Screen Time Trends."
click at [132, 124] on li "PrioriData. (2025). Mobile Usage Statistics by Country." at bounding box center [330, 116] width 577 height 14
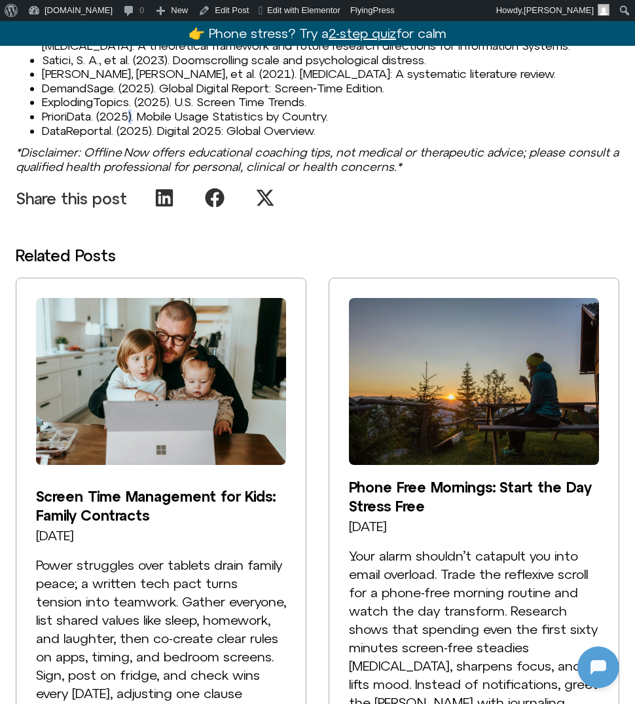
click at [132, 124] on li "PrioriData. (2025). Mobile Usage Statistics by Country." at bounding box center [330, 116] width 577 height 14
copy li "PrioriData. (2025). Mobile Usage Statistics by Country."
click at [190, 124] on li "PrioriData. (2025). Mobile Usage Statistics by Country." at bounding box center [330, 116] width 577 height 14
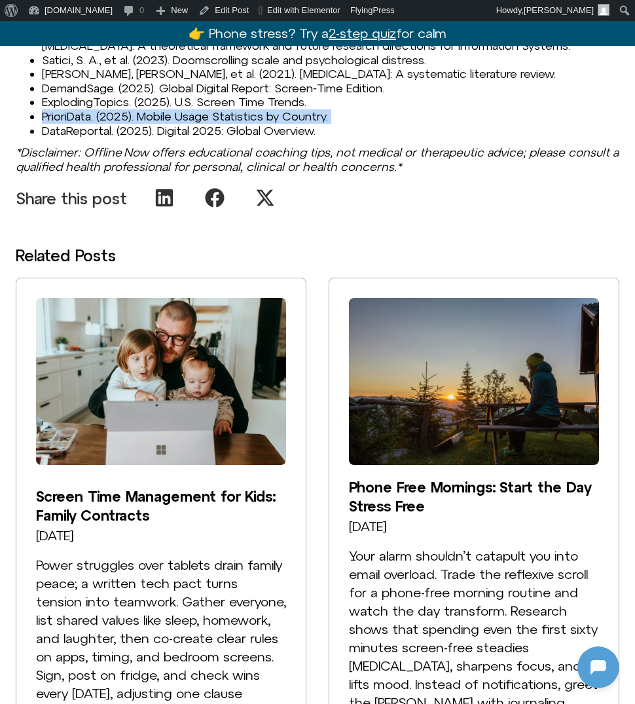
click at [190, 124] on li "PrioriData. (2025). Mobile Usage Statistics by Country." at bounding box center [330, 116] width 577 height 14
click at [190, 138] on li "DataReportal. (2025). Digital 2025: Global Overview." at bounding box center [330, 131] width 577 height 14
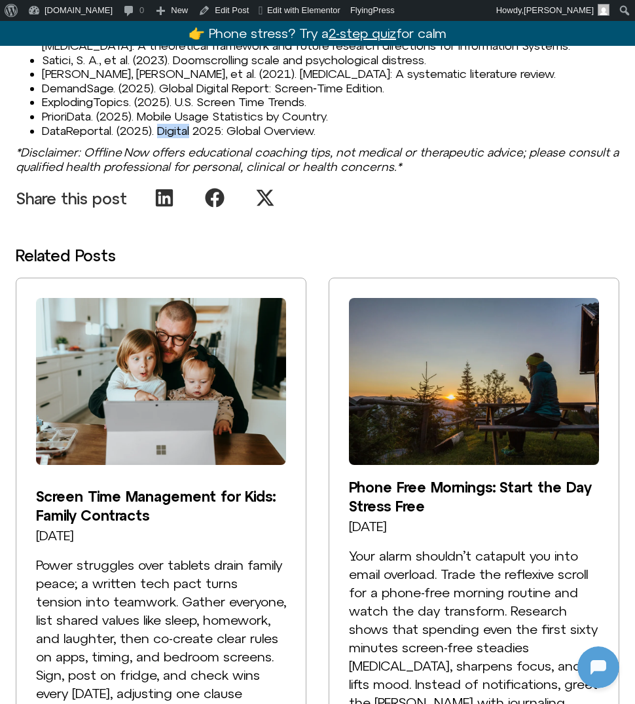
click at [190, 138] on li "DataReportal. (2025). Digital 2025: Global Overview." at bounding box center [330, 131] width 577 height 14
copy li "DataReportal. (2025). Digital 2025: Global Overview."
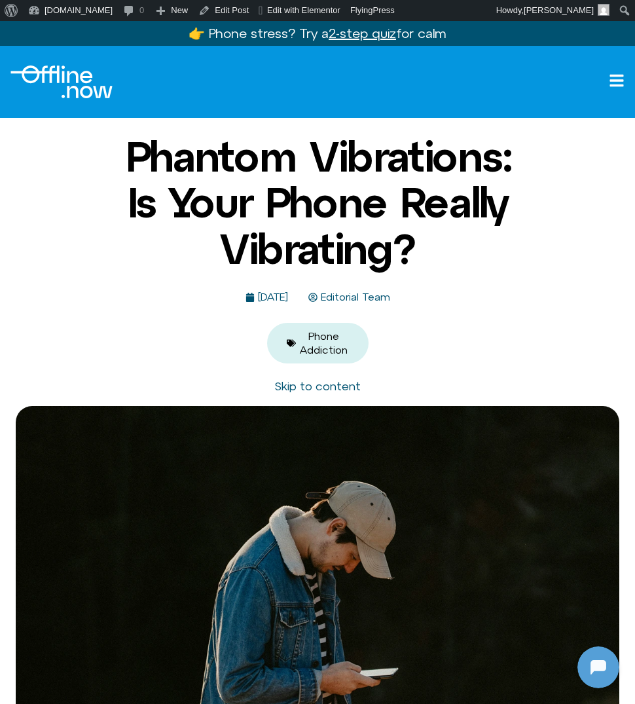
click at [134, 314] on div "Phantom Vibrations: Is Your Phone Really Vibrating? July 25, 2025 Editorial Tea…" at bounding box center [318, 249] width 406 height 230
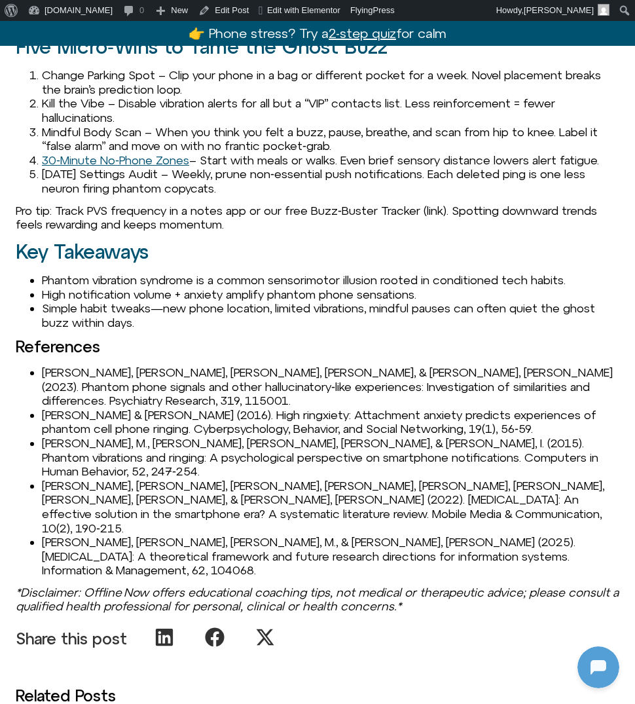
scroll to position [1696, 0]
click at [86, 389] on li "Aleksandrowicz, A., Kowalski, J., & Gawęda, Ł. (2023). Phantom phone signals an…" at bounding box center [330, 386] width 577 height 43
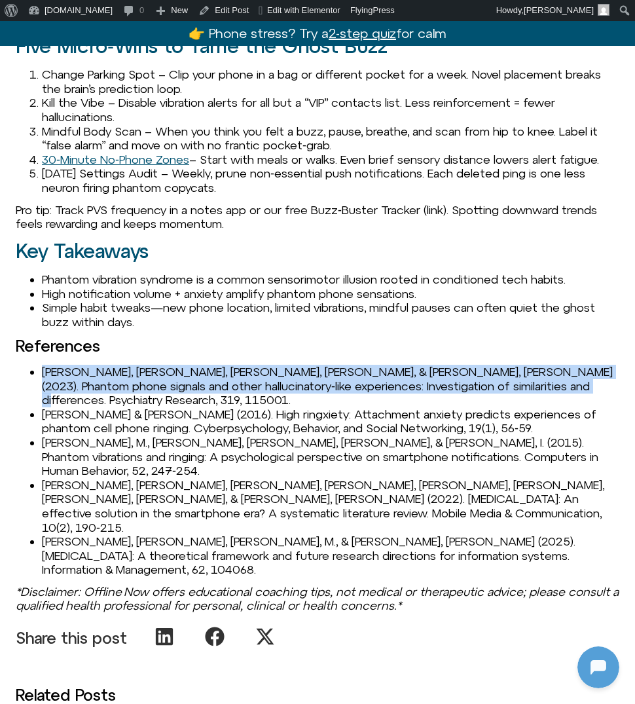
drag, startPoint x: 41, startPoint y: 368, endPoint x: 549, endPoint y: 386, distance: 508.3
click at [549, 386] on ul "Aleksandrowicz, A., Kowalski, J., & Gawęda, Ł. (2023). Phantom phone signals an…" at bounding box center [318, 471] width 604 height 212
copy li "Aleksandrowicz, A., Kowalski, J., & Gawęda, Ł. (2023). Phantom phone signals an…"
click at [547, 381] on li "Aleksandrowicz, A., Kowalski, J., & Gawęda, Ł. (2023). Phantom phone signals an…" at bounding box center [330, 386] width 577 height 43
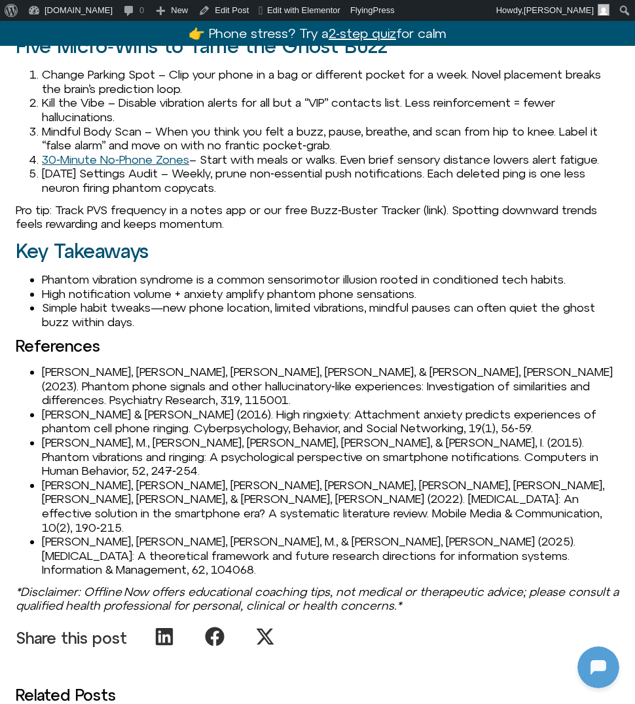
click at [92, 534] on li "[PERSON_NAME], [PERSON_NAME], [PERSON_NAME], M., & [PERSON_NAME], [PERSON_NAME]…" at bounding box center [330, 555] width 577 height 43
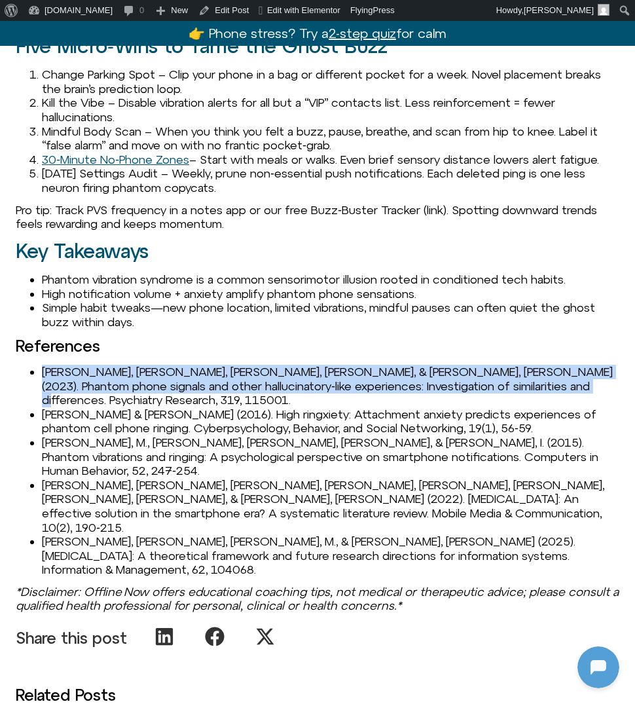
drag, startPoint x: 42, startPoint y: 366, endPoint x: 554, endPoint y: 379, distance: 512.7
click at [554, 379] on li "Aleksandrowicz, A., Kowalski, J., & Gawęda, Ł. (2023). Phantom phone signals an…" at bounding box center [330, 386] width 577 height 43
copy li "Aleksandrowicz, A., Kowalski, J., & Gawęda, Ł. (2023). Phantom phone signals an…"
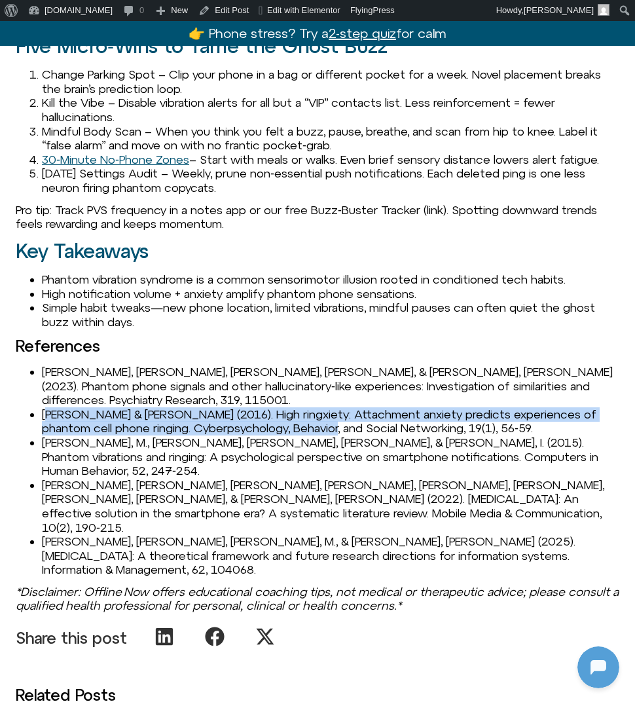
drag, startPoint x: 46, startPoint y: 399, endPoint x: 295, endPoint y: 408, distance: 249.6
click at [296, 408] on li "Kruger, D. J., & Djerf, J. M. (2016). High ringxiety: Attachment anxiety predic…" at bounding box center [330, 421] width 577 height 28
click at [295, 408] on li "Kruger, D. J., & Djerf, J. M. (2016). High ringxiety: Attachment anxiety predic…" at bounding box center [330, 421] width 577 height 28
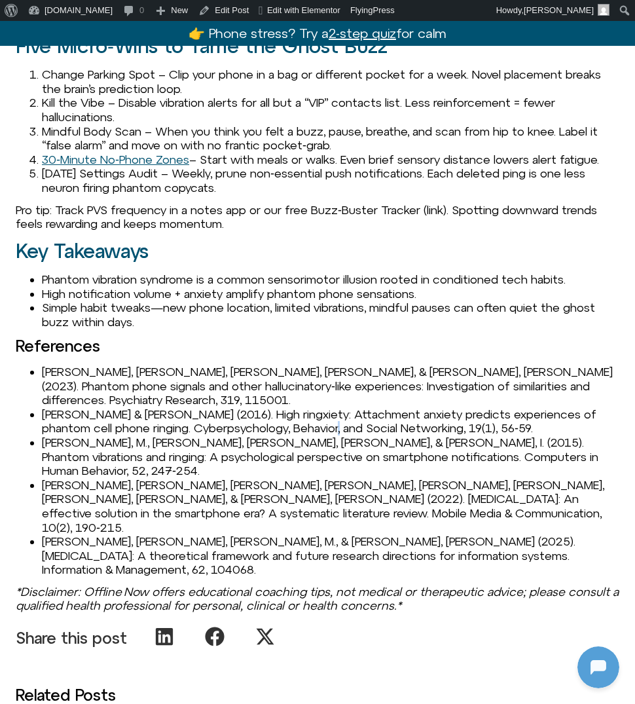
click at [295, 408] on li "Kruger, D. J., & Djerf, J. M. (2016). High ringxiety: Attachment anxiety predic…" at bounding box center [330, 421] width 577 height 28
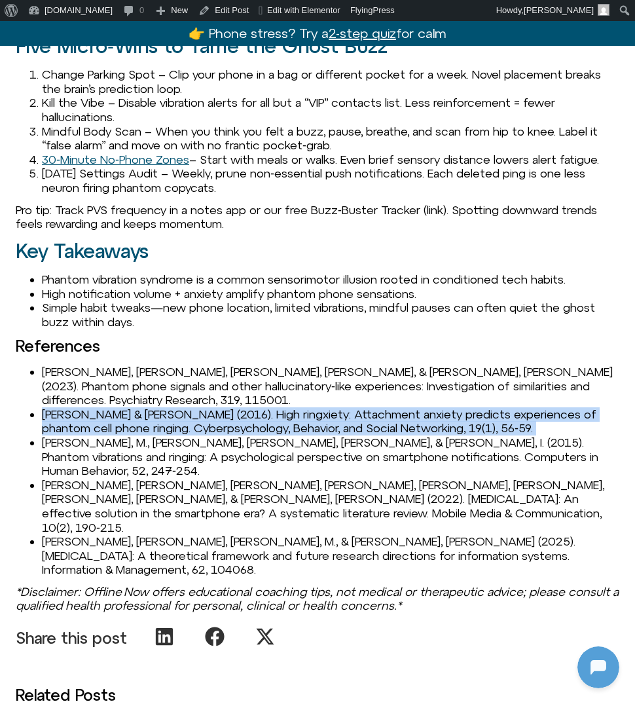
click at [295, 408] on li "Kruger, D. J., & Djerf, J. M. (2016). High ringxiety: Attachment anxiety predic…" at bounding box center [330, 421] width 577 height 28
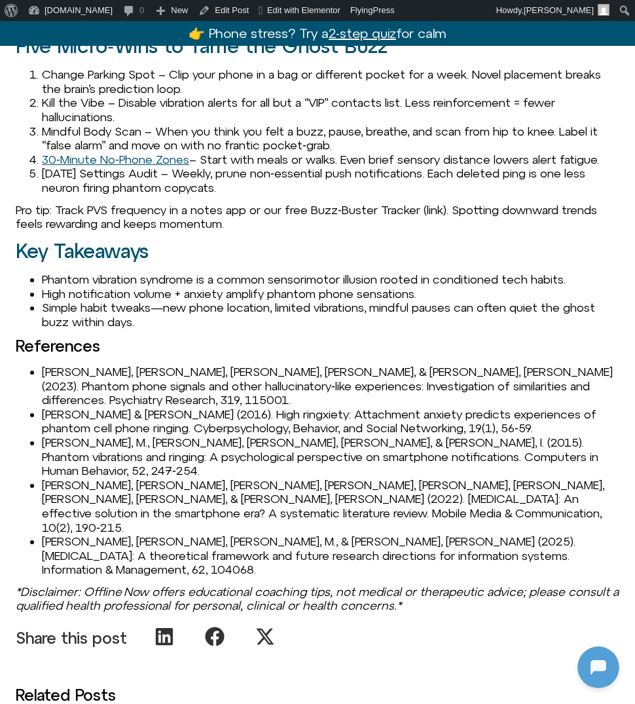
click at [81, 435] on li "Tanis, M., Beukeboom, C. J., Hartmann, T., & Vermeulen, I. (2015). Phantom vibr…" at bounding box center [330, 456] width 577 height 43
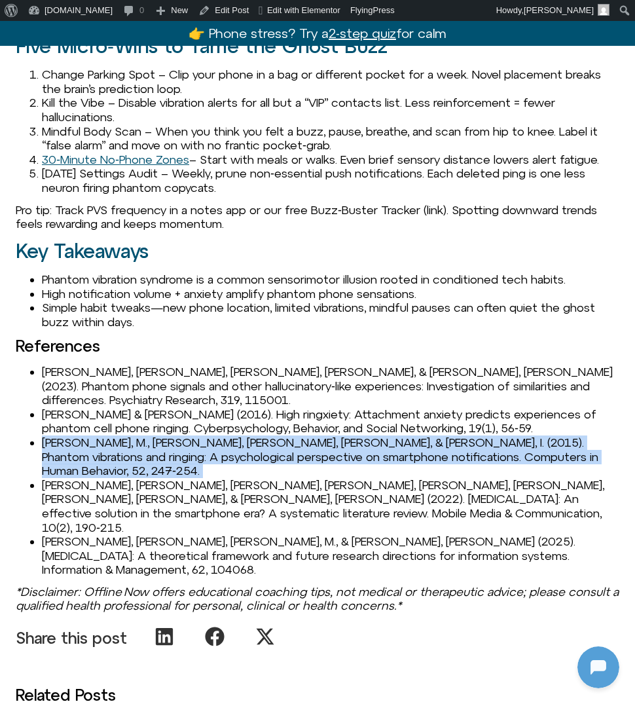
click at [81, 435] on li "Tanis, M., Beukeboom, C. J., Hartmann, T., & Vermeulen, I. (2015). Phantom vibr…" at bounding box center [330, 456] width 577 height 43
copy li "Tanis, M., Beukeboom, C. J., Hartmann, T., & Vermeulen, I. (2015). Phantom vibr…"
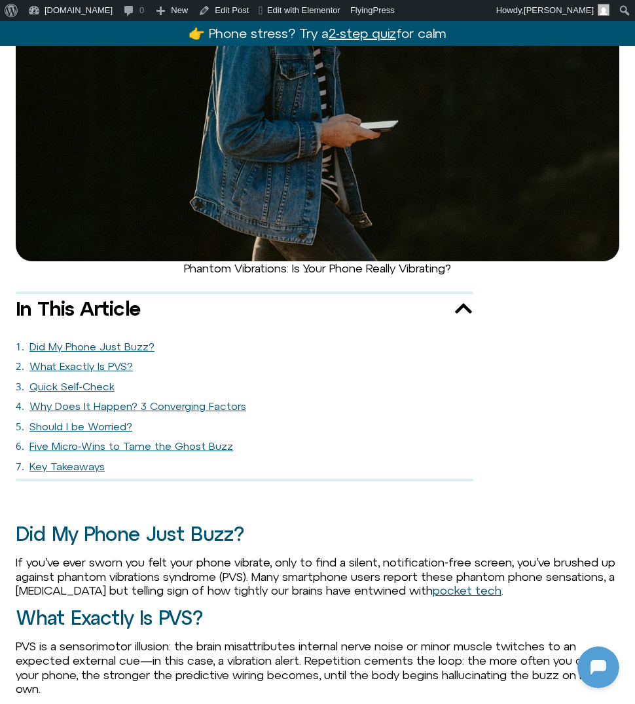
scroll to position [0, 0]
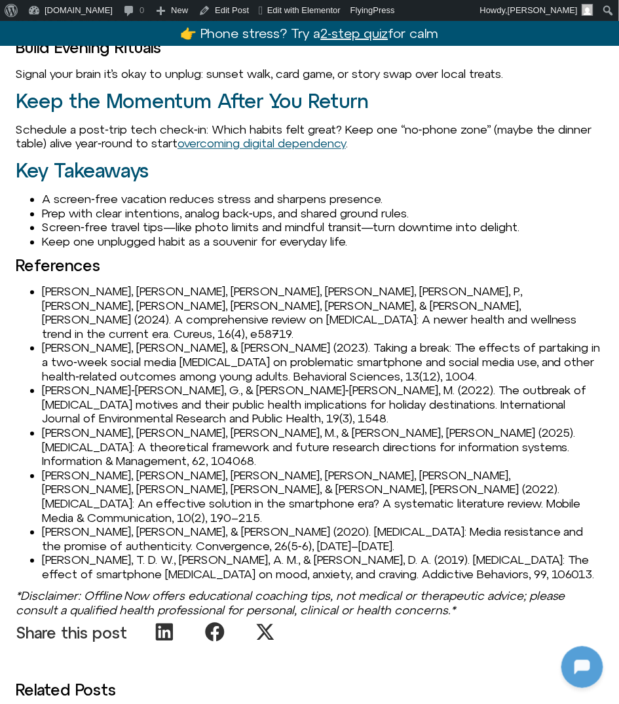
scroll to position [1842, 0]
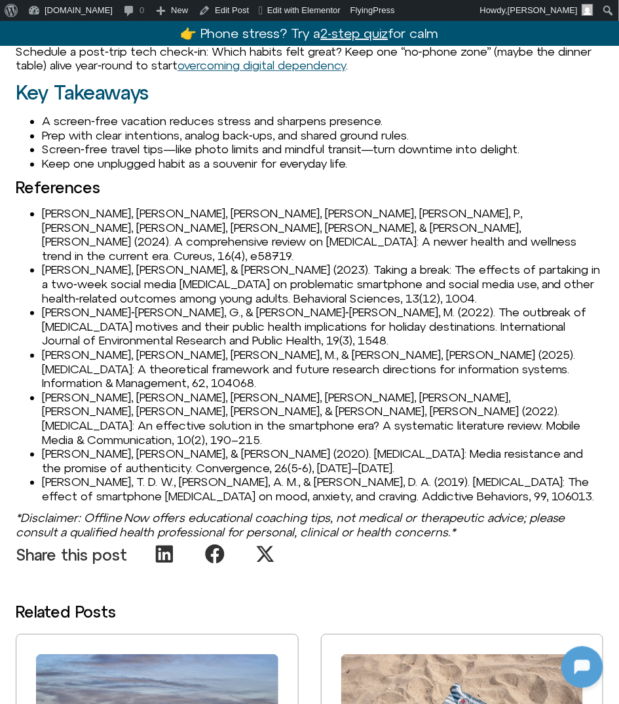
click at [109, 218] on li "[PERSON_NAME], [PERSON_NAME], [PERSON_NAME], [PERSON_NAME], [PERSON_NAME], P., …" at bounding box center [322, 234] width 561 height 56
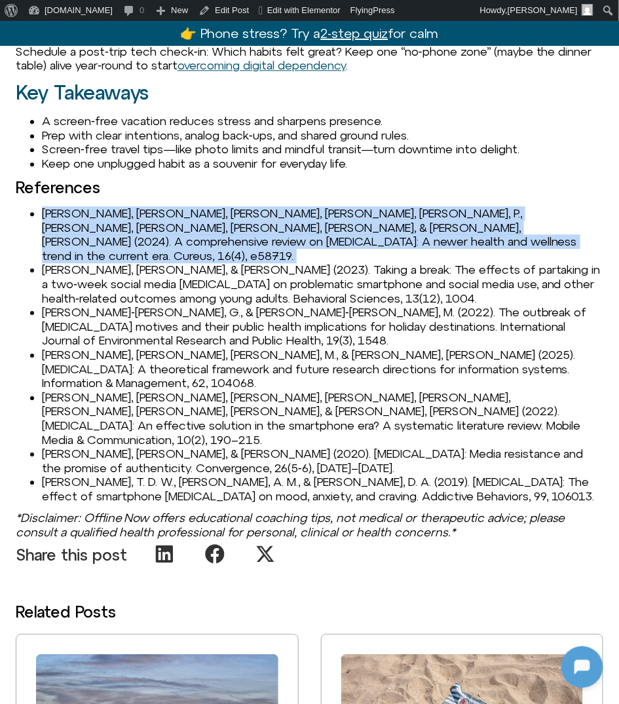
click at [109, 218] on li "[PERSON_NAME], [PERSON_NAME], [PERSON_NAME], [PERSON_NAME], [PERSON_NAME], P., …" at bounding box center [322, 234] width 561 height 56
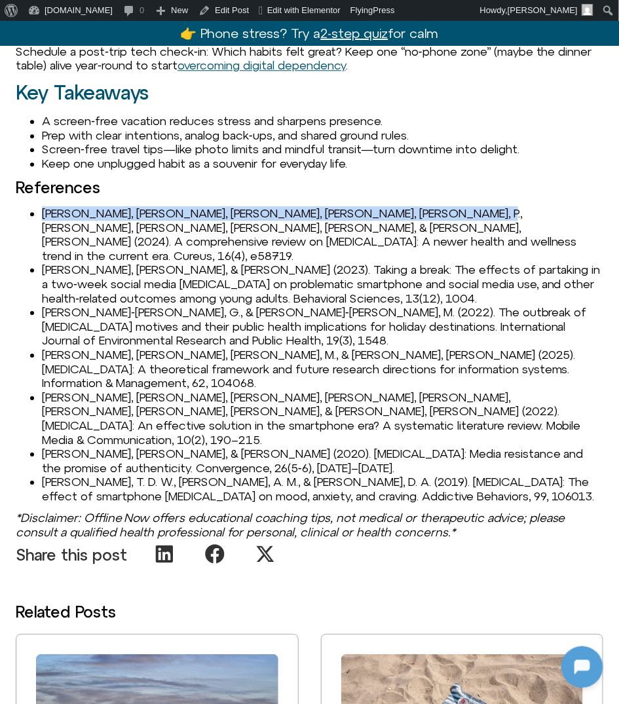
drag, startPoint x: 43, startPoint y: 214, endPoint x: 422, endPoint y: 212, distance: 378.4
click at [422, 212] on li "[PERSON_NAME], [PERSON_NAME], [PERSON_NAME], [PERSON_NAME], [PERSON_NAME], P., …" at bounding box center [322, 234] width 561 height 56
copy li "[PERSON_NAME], [PERSON_NAME], [PERSON_NAME], [PERSON_NAME], [PERSON_NAME], P., …"
click at [233, 219] on li "[PERSON_NAME], [PERSON_NAME], [PERSON_NAME], [PERSON_NAME], [PERSON_NAME], P., …" at bounding box center [322, 234] width 561 height 56
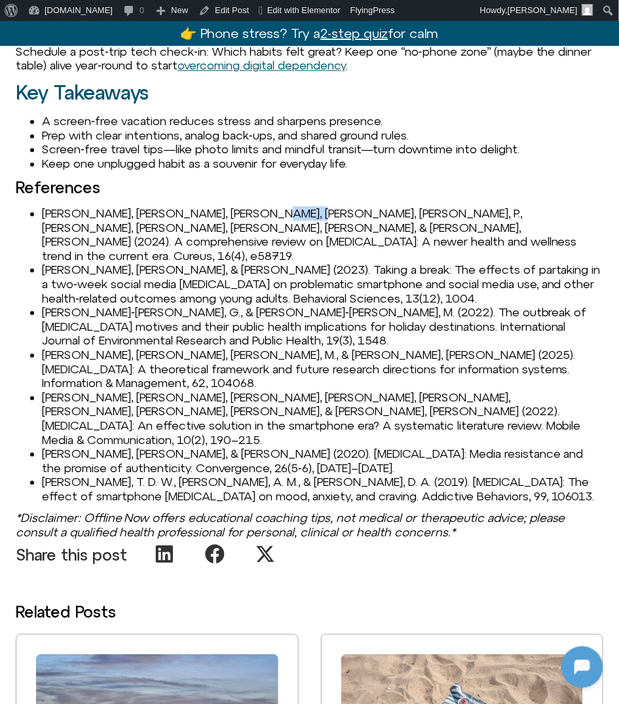
click at [233, 219] on li "[PERSON_NAME], [PERSON_NAME], [PERSON_NAME], [PERSON_NAME], [PERSON_NAME], P., …" at bounding box center [322, 234] width 561 height 56
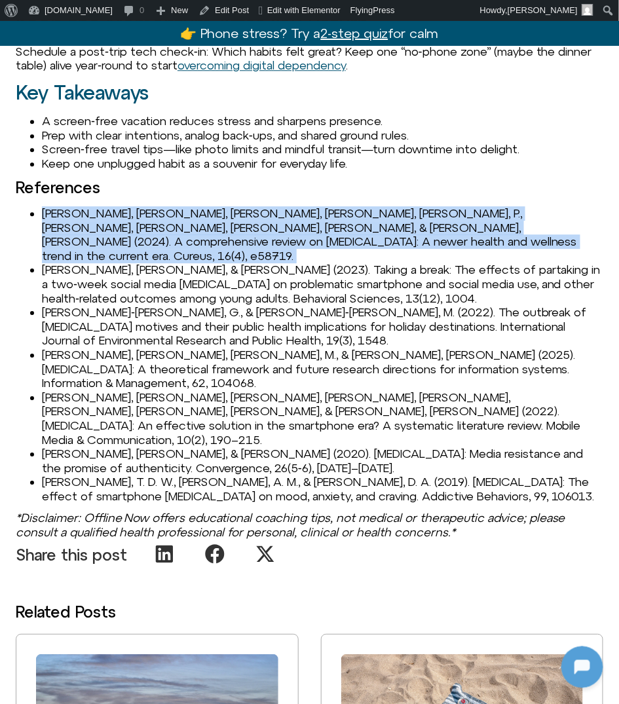
click at [233, 219] on li "[PERSON_NAME], [PERSON_NAME], [PERSON_NAME], [PERSON_NAME], [PERSON_NAME], P., …" at bounding box center [322, 234] width 561 height 56
copy li "[PERSON_NAME], [PERSON_NAME], [PERSON_NAME], [PERSON_NAME], [PERSON_NAME], P., …"
